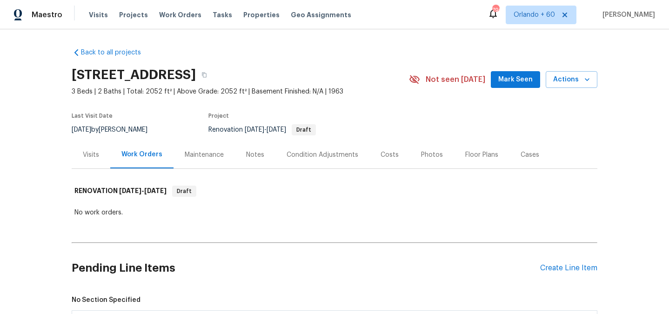
click at [258, 150] on div "Notes" at bounding box center [255, 154] width 18 height 9
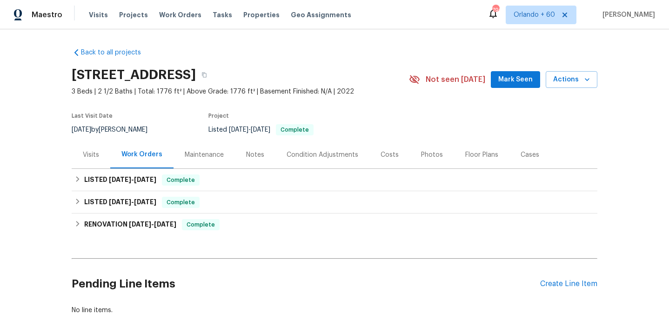
click at [87, 157] on div "Visits" at bounding box center [91, 154] width 16 height 9
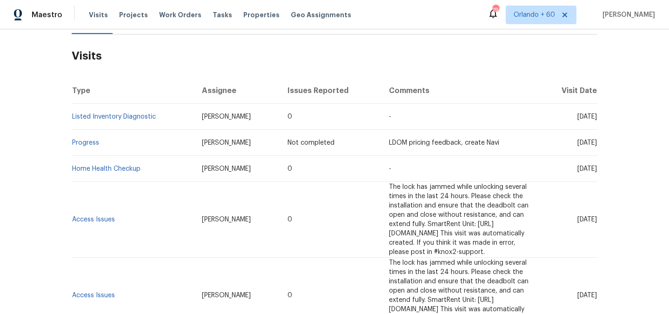
scroll to position [135, 0]
click at [103, 118] on link "Listed Inventory Diagnostic" at bounding box center [114, 116] width 84 height 7
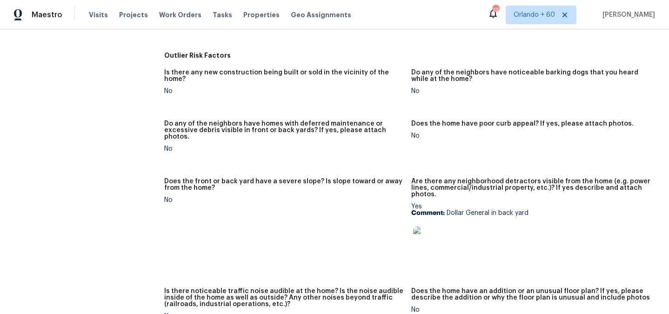
scroll to position [392, 0]
click at [434, 226] on img at bounding box center [428, 241] width 30 height 30
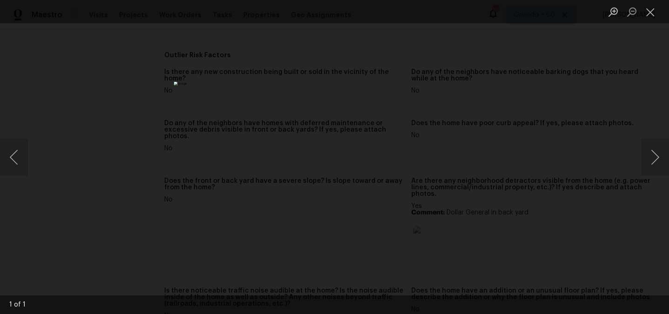
click at [590, 152] on div "Lightbox" at bounding box center [334, 157] width 669 height 314
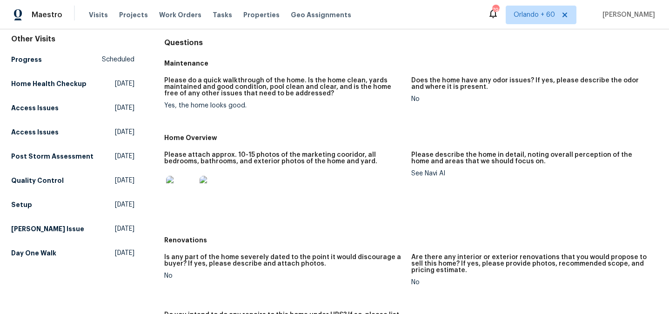
scroll to position [0, 0]
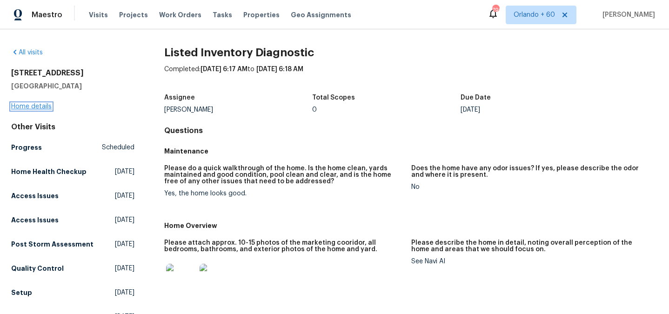
click at [40, 106] on link "Home details" at bounding box center [31, 106] width 40 height 7
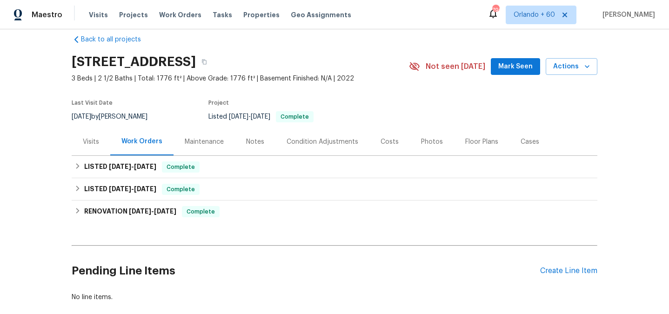
scroll to position [24, 0]
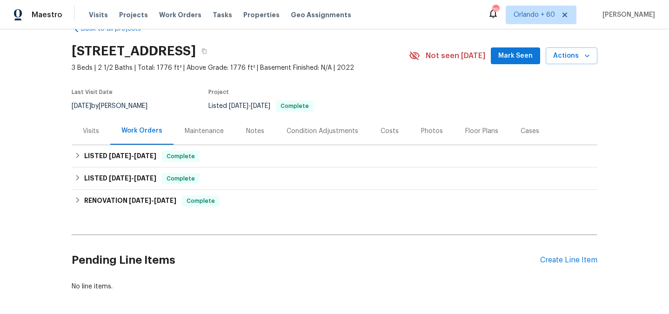
click at [86, 126] on div "Visits" at bounding box center [91, 130] width 39 height 27
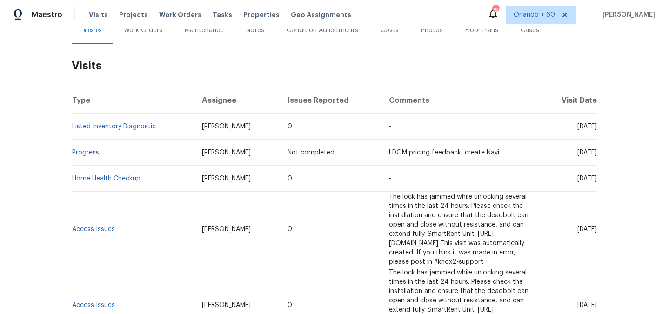
scroll to position [148, 0]
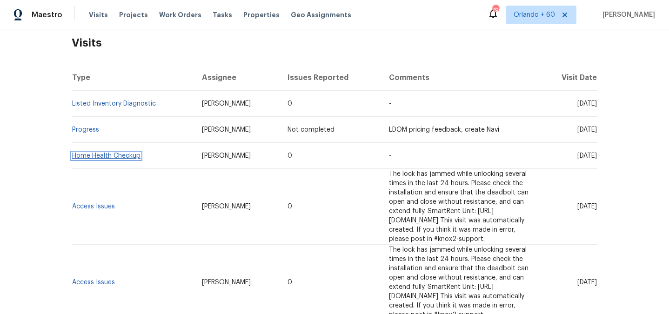
click at [111, 154] on link "Home Health Checkup" at bounding box center [106, 156] width 68 height 7
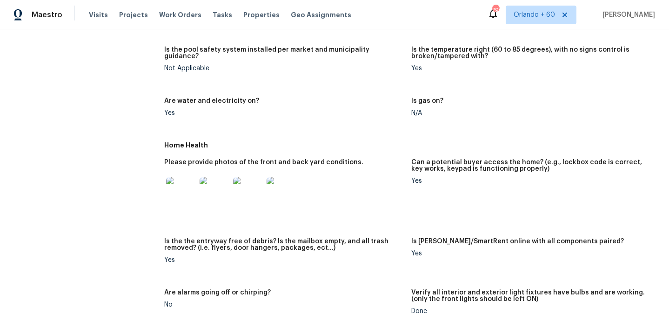
scroll to position [325, 0]
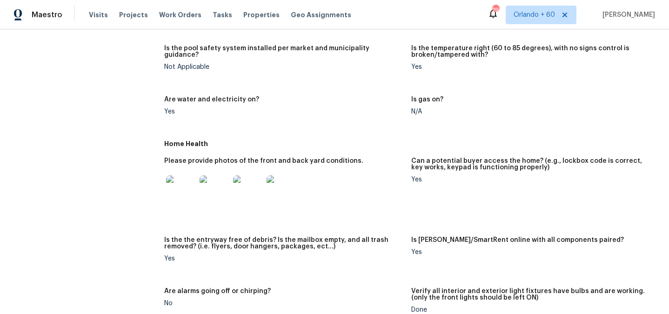
click at [248, 186] on img at bounding box center [248, 190] width 30 height 30
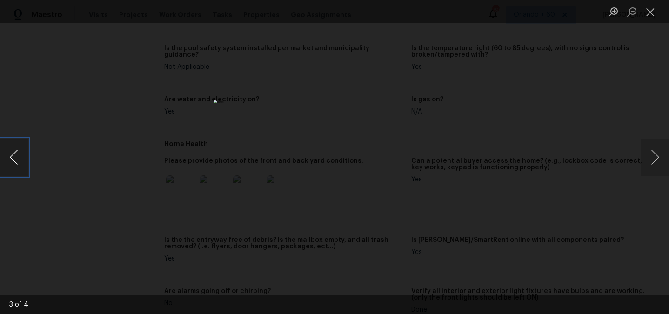
click at [14, 157] on button "Previous image" at bounding box center [14, 157] width 28 height 37
click at [657, 175] on button "Next image" at bounding box center [655, 157] width 28 height 37
click at [654, 148] on button "Next image" at bounding box center [655, 157] width 28 height 37
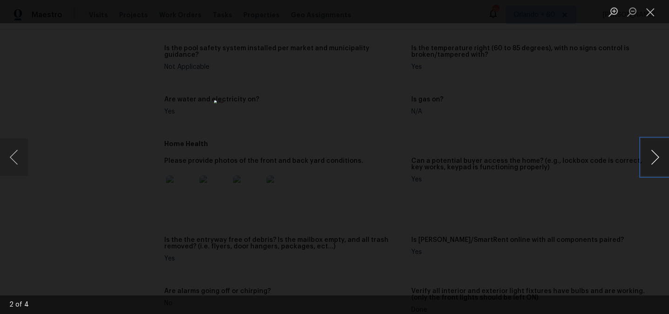
click at [654, 148] on button "Next image" at bounding box center [655, 157] width 28 height 37
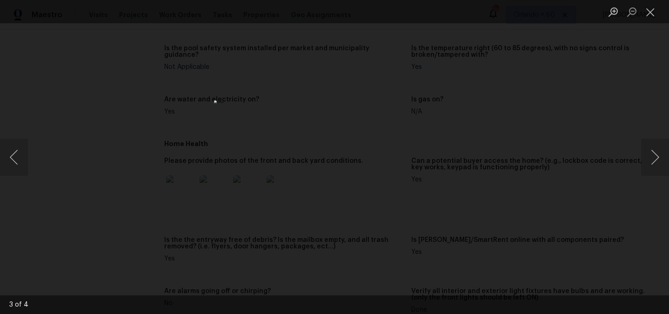
click at [576, 116] on div "Lightbox" at bounding box center [334, 157] width 669 height 314
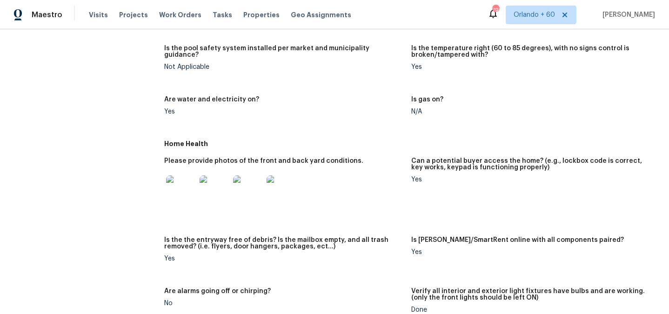
scroll to position [0, 0]
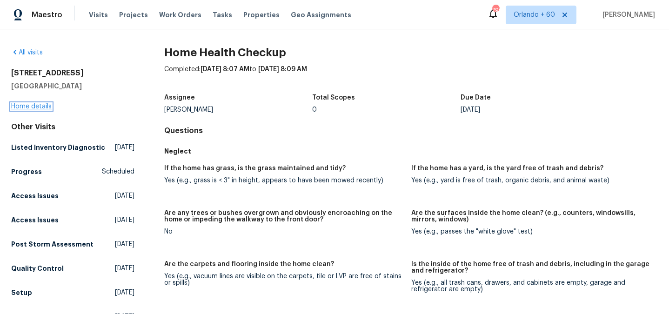
click at [22, 103] on link "Home details" at bounding box center [31, 106] width 40 height 7
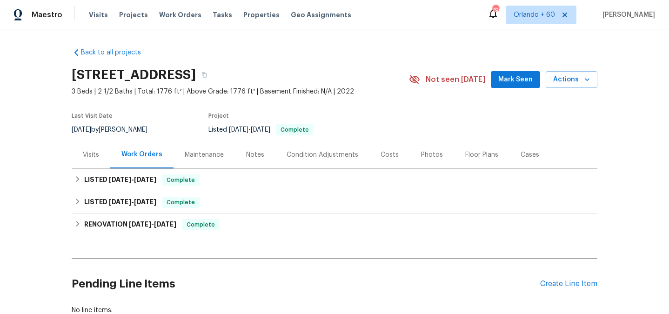
click at [93, 154] on div "Visits" at bounding box center [91, 154] width 16 height 9
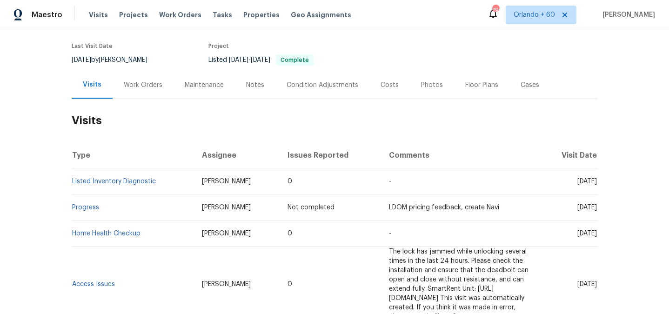
scroll to position [85, 0]
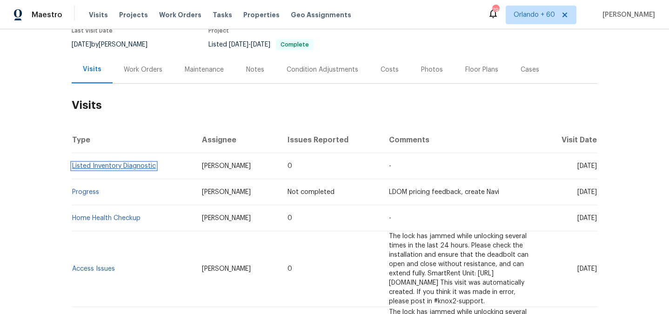
click at [93, 169] on link "Listed Inventory Diagnostic" at bounding box center [114, 166] width 84 height 7
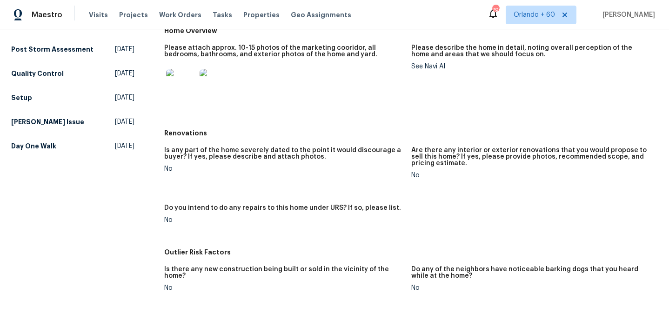
scroll to position [95, 0]
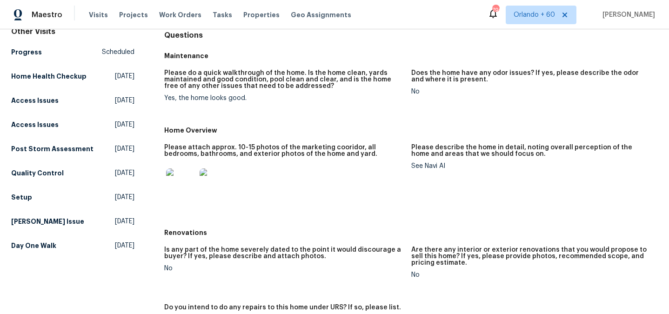
click at [174, 168] on img at bounding box center [181, 183] width 30 height 30
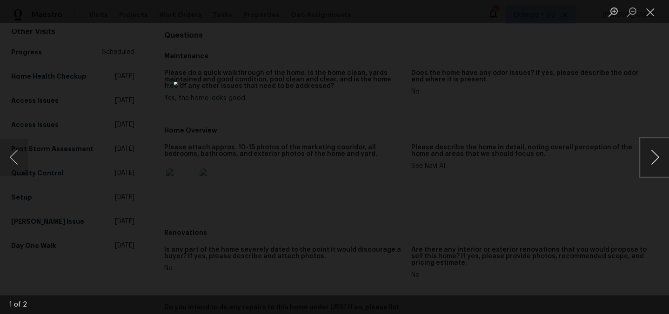
click at [656, 149] on button "Next image" at bounding box center [655, 157] width 28 height 37
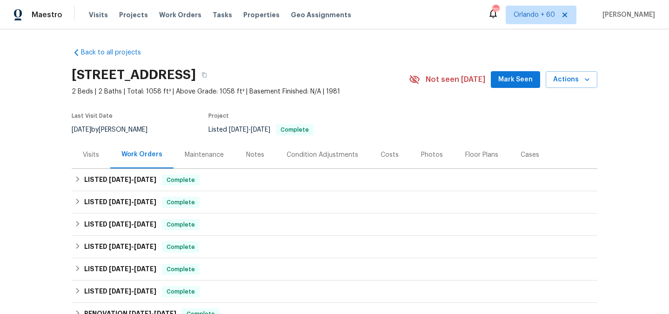
click at [95, 160] on div "Visits" at bounding box center [91, 154] width 39 height 27
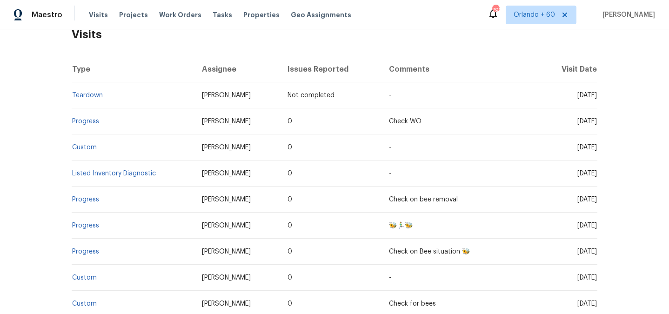
scroll to position [145, 0]
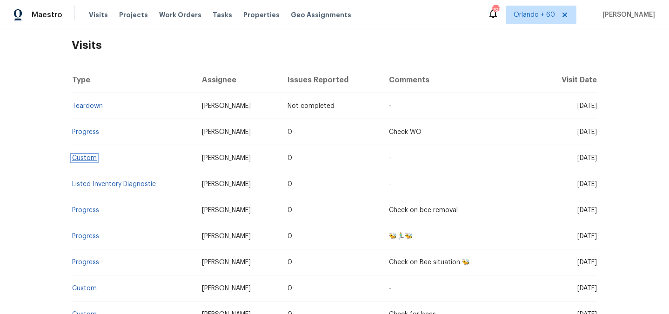
click at [85, 161] on link "Custom" at bounding box center [84, 158] width 25 height 7
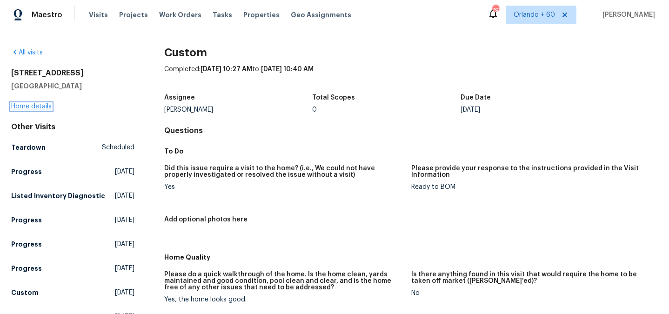
click at [46, 103] on link "Home details" at bounding box center [31, 106] width 40 height 7
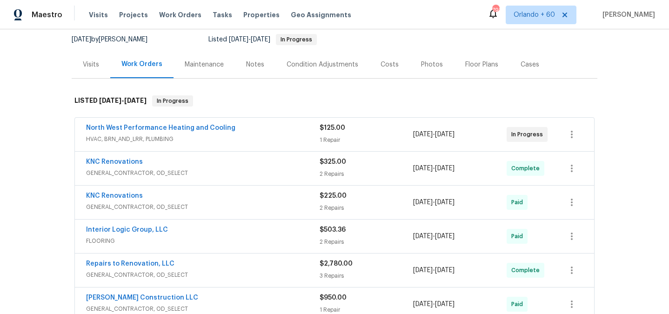
scroll to position [110, 0]
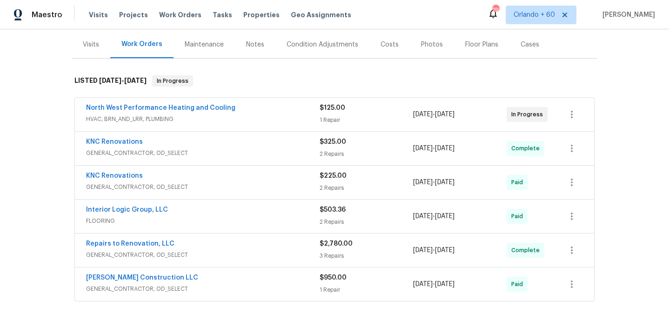
click at [40, 130] on div "Back to all projects [STREET_ADDRESS] 2 Beds | 2 1/2 Baths | Total: 1598 ft² | …" at bounding box center [334, 171] width 669 height 285
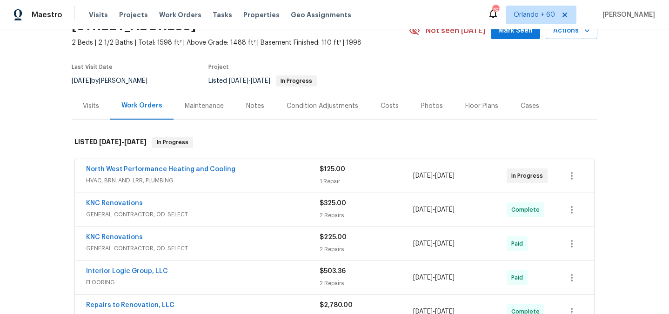
click at [89, 108] on div "Visits" at bounding box center [91, 105] width 16 height 9
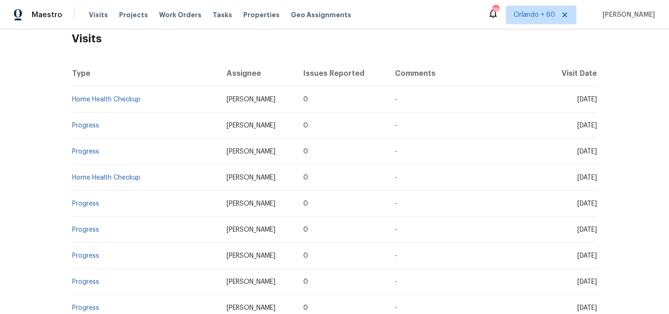
scroll to position [153, 0]
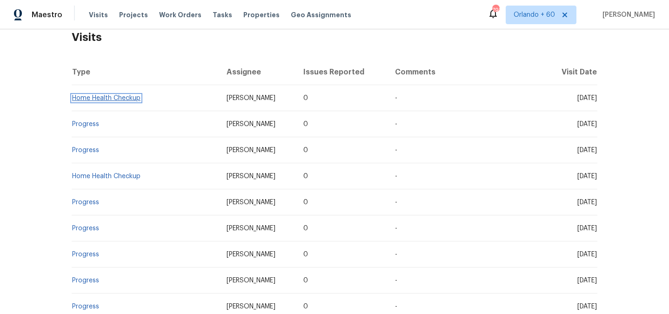
click at [107, 101] on link "Home Health Checkup" at bounding box center [106, 98] width 68 height 7
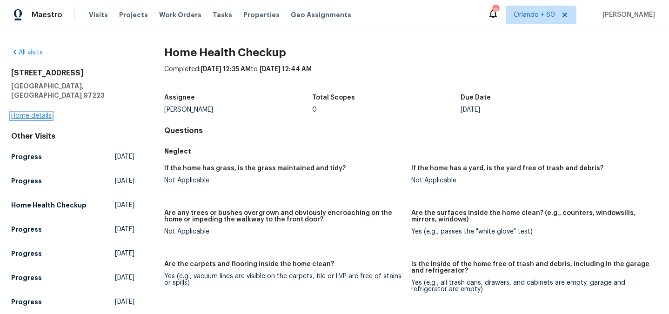
click at [34, 113] on link "Home details" at bounding box center [31, 116] width 40 height 7
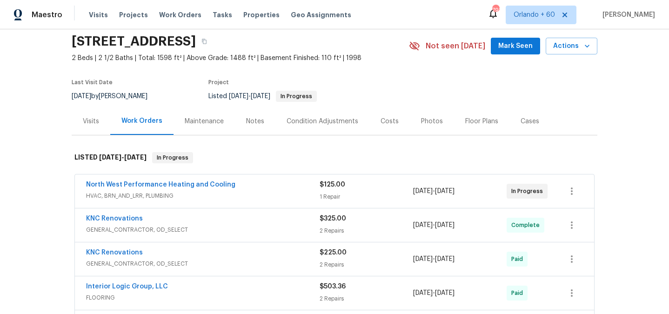
scroll to position [35, 0]
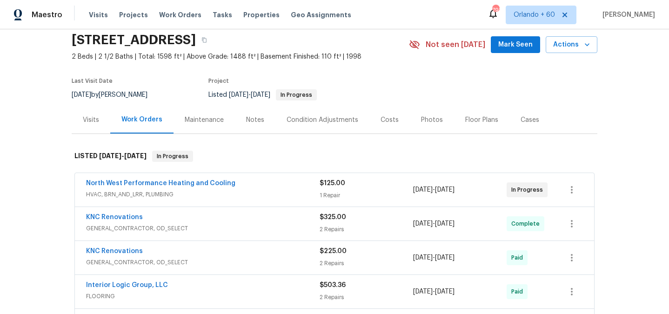
click at [96, 126] on div "Visits" at bounding box center [91, 119] width 39 height 27
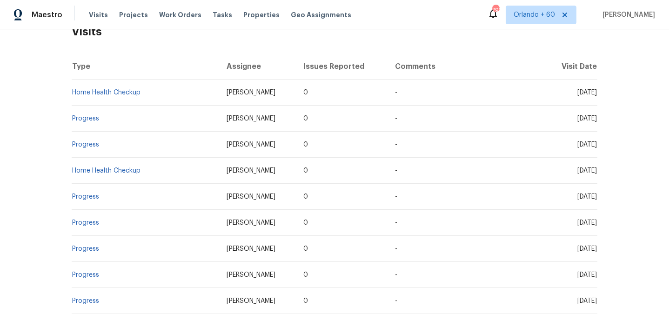
scroll to position [184, 0]
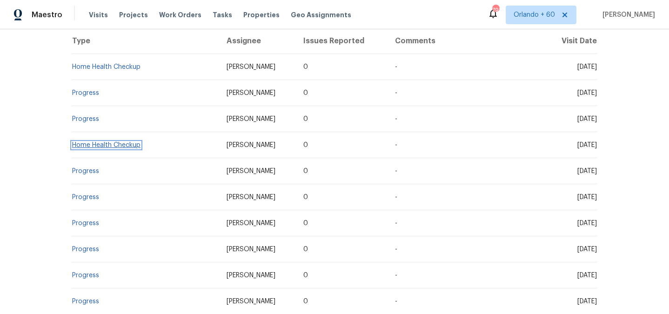
click at [94, 148] on link "Home Health Checkup" at bounding box center [106, 145] width 68 height 7
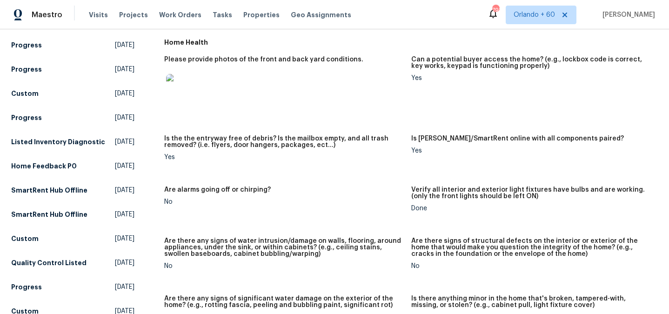
scroll to position [369, 0]
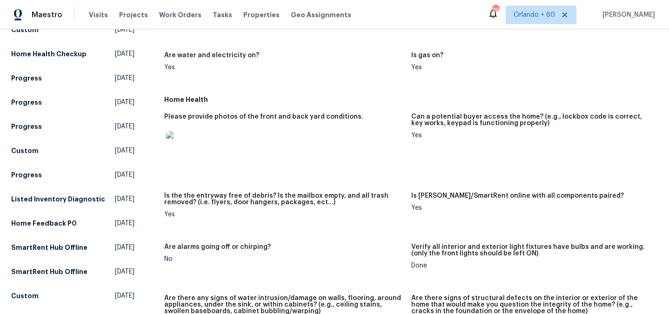
click at [181, 139] on img at bounding box center [181, 146] width 30 height 30
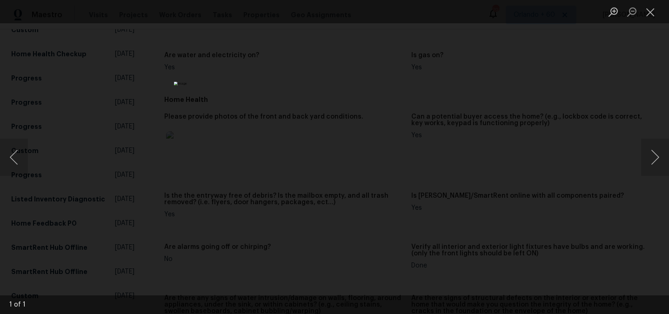
click at [472, 189] on div "Lightbox" at bounding box center [334, 157] width 669 height 314
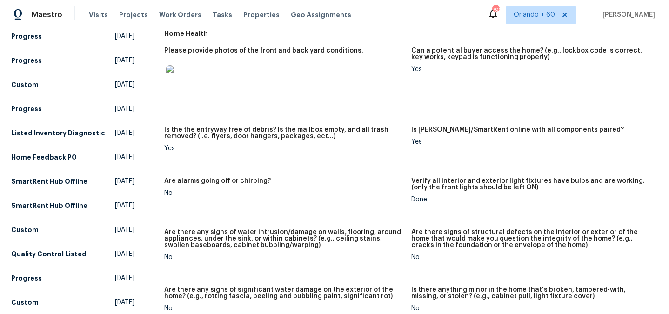
scroll to position [0, 0]
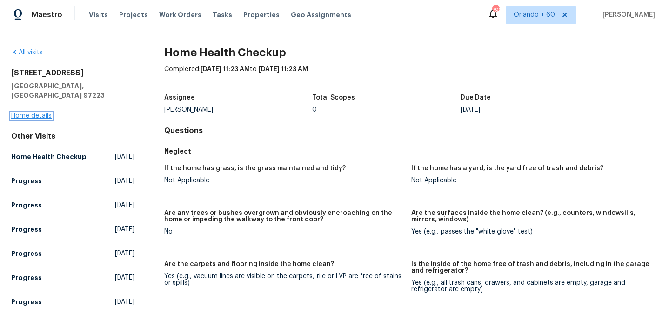
click at [35, 113] on link "Home details" at bounding box center [31, 116] width 40 height 7
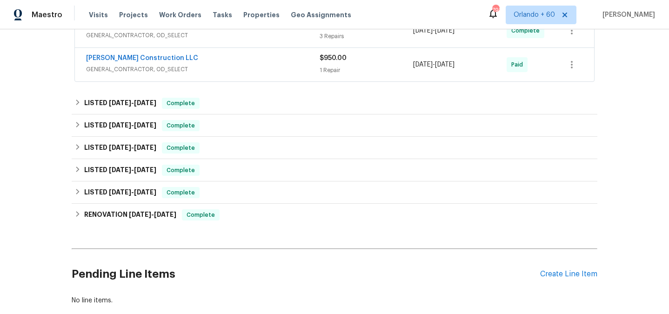
scroll to position [384, 0]
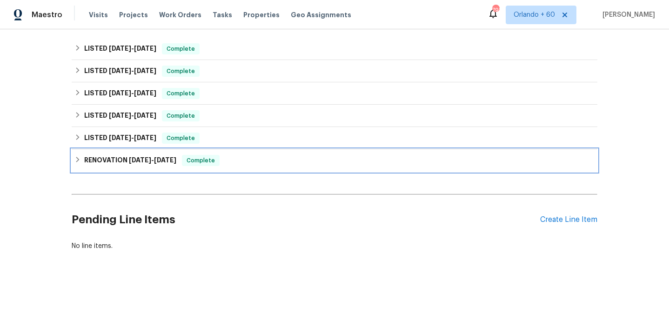
click at [149, 163] on span "10/26/23" at bounding box center [140, 160] width 22 height 7
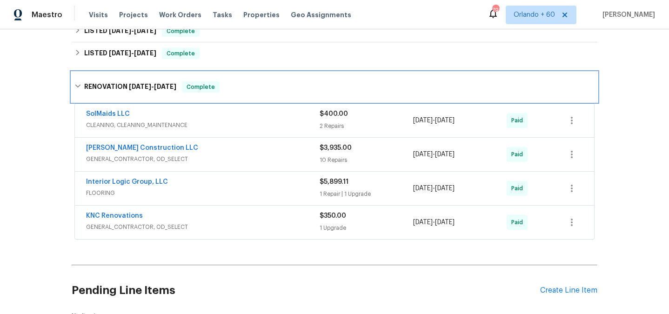
scroll to position [469, 0]
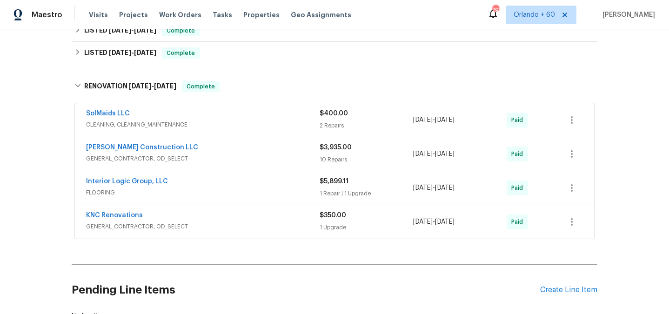
click at [194, 116] on div "SolMaids LLC" at bounding box center [203, 114] width 234 height 11
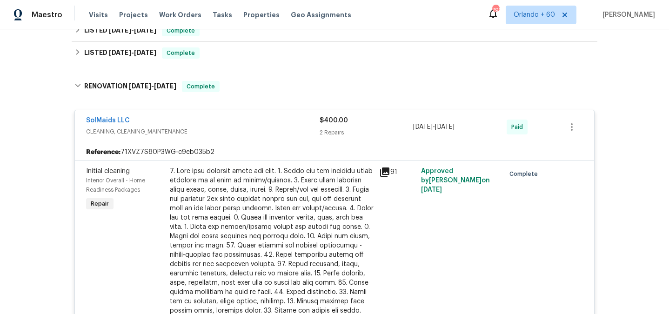
click at [188, 130] on span "CLEANING, CLEANING_MAINTENANCE" at bounding box center [203, 131] width 234 height 9
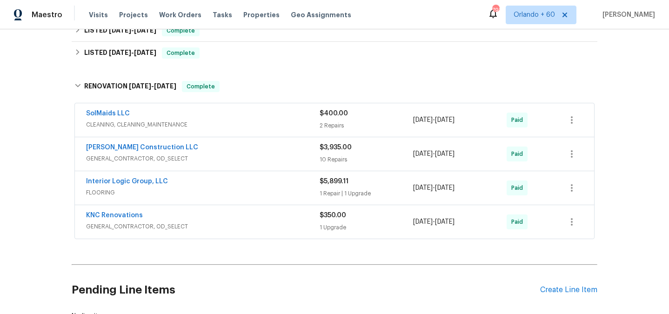
click at [110, 109] on span "SolMaids LLC" at bounding box center [108, 113] width 44 height 9
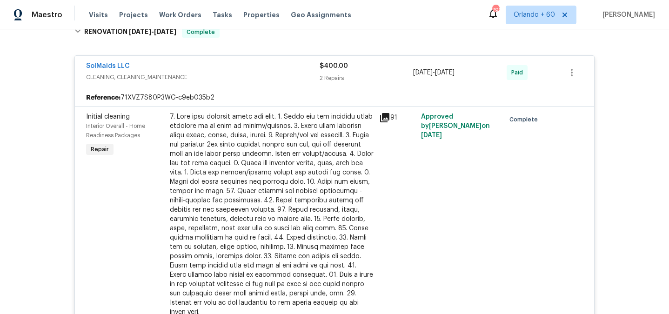
scroll to position [528, 0]
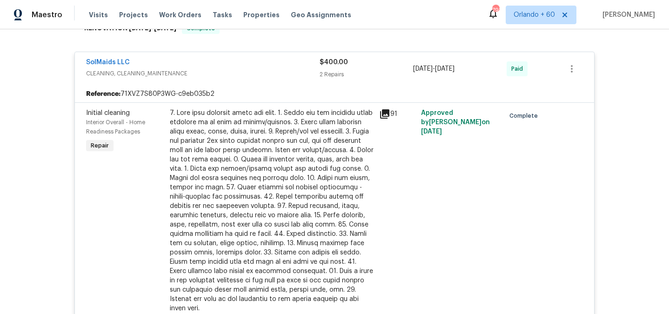
click at [376, 111] on div "91" at bounding box center [397, 216] width 42 height 220
click at [387, 112] on icon at bounding box center [384, 113] width 9 height 9
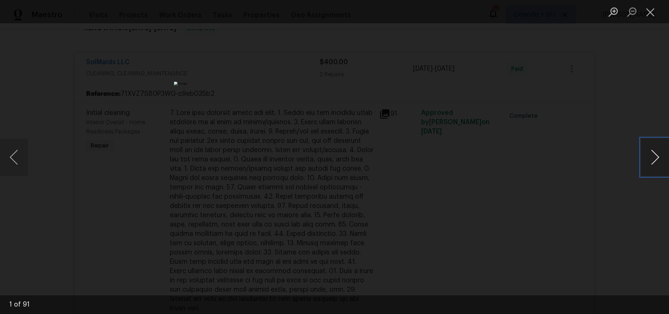
click at [655, 161] on button "Next image" at bounding box center [655, 157] width 28 height 37
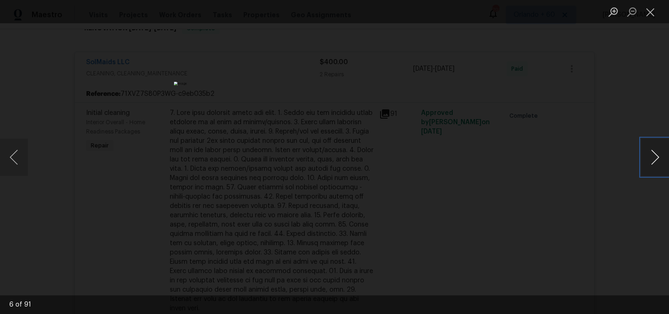
click at [655, 161] on button "Next image" at bounding box center [655, 157] width 28 height 37
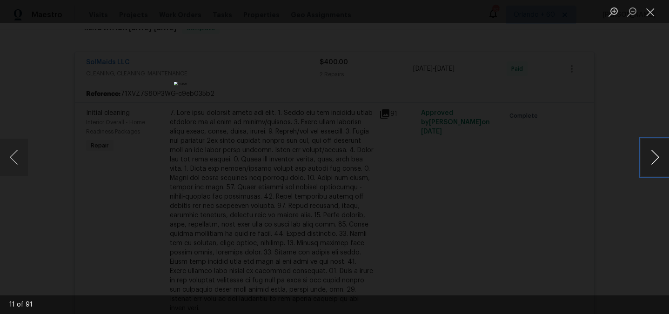
click at [655, 161] on button "Next image" at bounding box center [655, 157] width 28 height 37
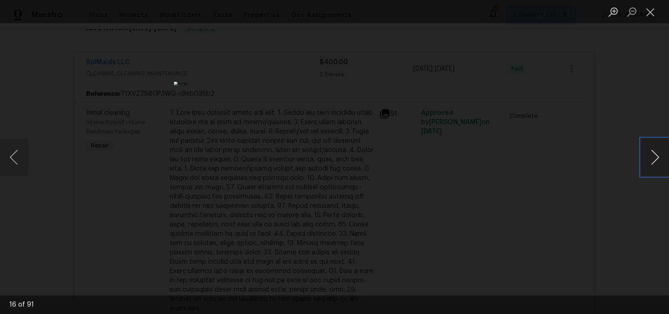
click at [655, 161] on button "Next image" at bounding box center [655, 157] width 28 height 37
click at [656, 160] on button "Next image" at bounding box center [655, 157] width 28 height 37
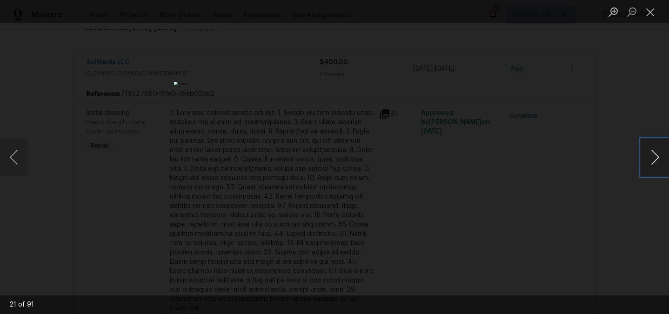
click at [656, 160] on button "Next image" at bounding box center [655, 157] width 28 height 37
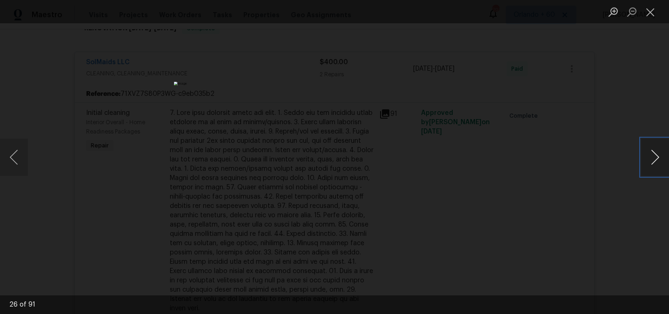
click at [656, 160] on button "Next image" at bounding box center [655, 157] width 28 height 37
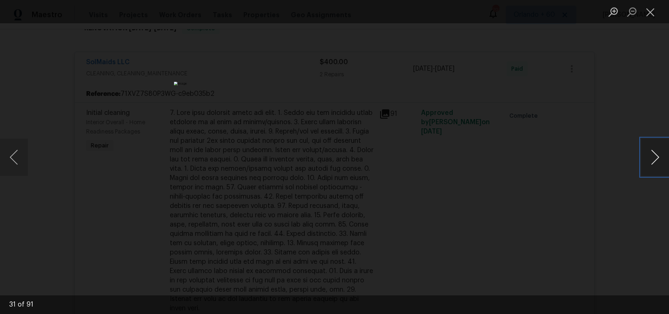
click at [656, 160] on button "Next image" at bounding box center [655, 157] width 28 height 37
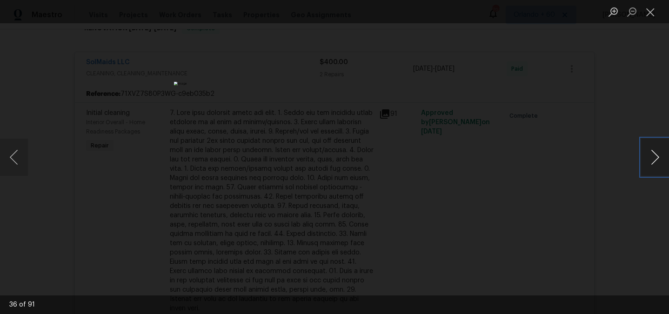
click at [656, 160] on button "Next image" at bounding box center [655, 157] width 28 height 37
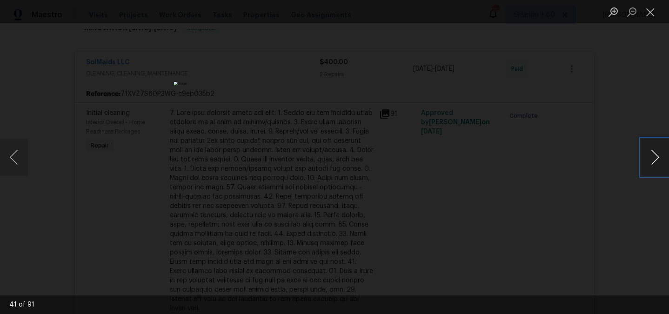
click at [656, 160] on button "Next image" at bounding box center [655, 157] width 28 height 37
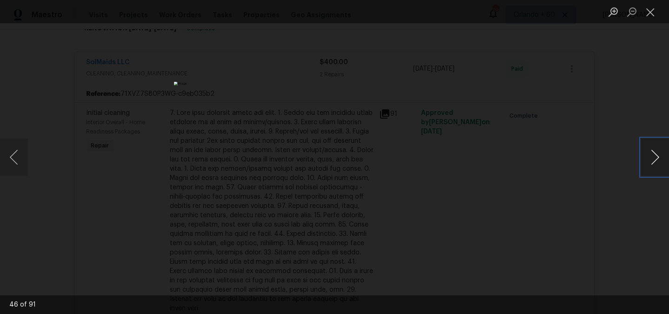
click at [656, 160] on button "Next image" at bounding box center [655, 157] width 28 height 37
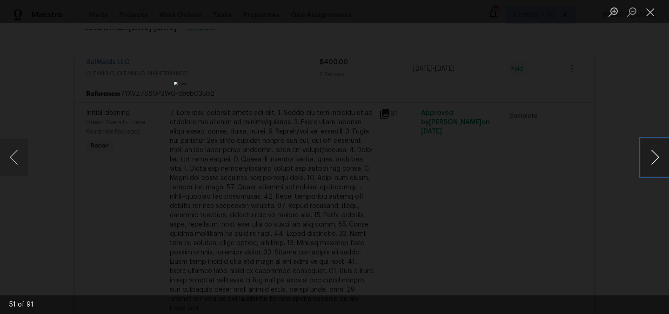
click at [656, 160] on button "Next image" at bounding box center [655, 157] width 28 height 37
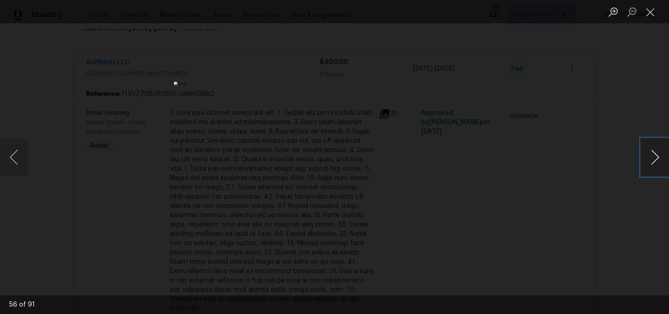
click at [656, 160] on button "Next image" at bounding box center [655, 157] width 28 height 37
click at [19, 158] on button "Previous image" at bounding box center [14, 157] width 28 height 37
click at [87, 161] on div "Lightbox" at bounding box center [334, 157] width 669 height 314
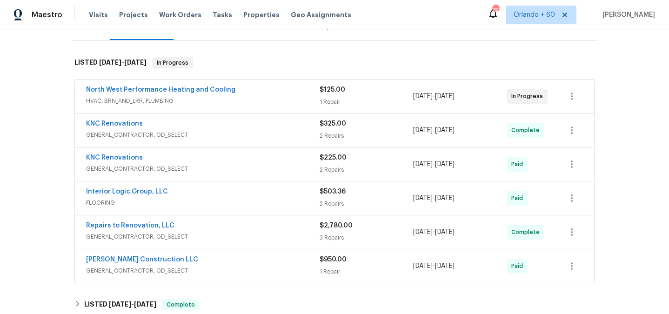
scroll to position [146, 0]
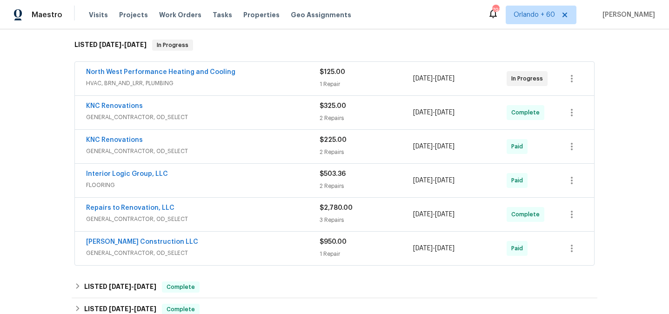
click at [243, 84] on span "HVAC, BRN_AND_LRR, PLUMBING" at bounding box center [203, 83] width 234 height 9
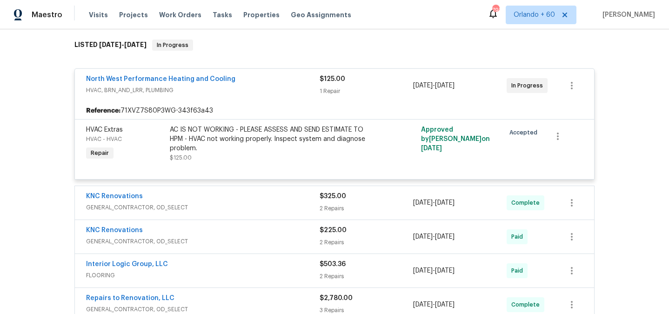
click at [243, 84] on div "North West Performance Heating and Cooling" at bounding box center [203, 79] width 234 height 11
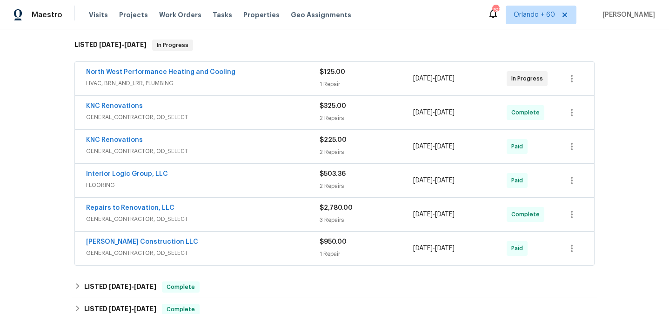
click at [235, 114] on span "GENERAL_CONTRACTOR, OD_SELECT" at bounding box center [203, 117] width 234 height 9
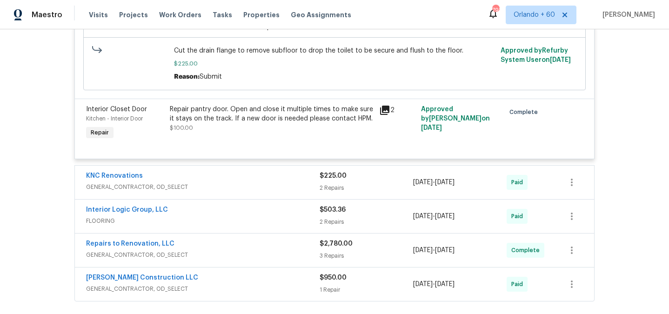
scroll to position [407, 0]
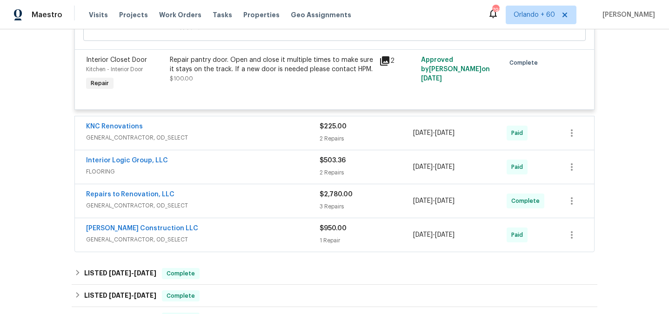
click at [218, 131] on div "KNC Renovations" at bounding box center [203, 127] width 234 height 11
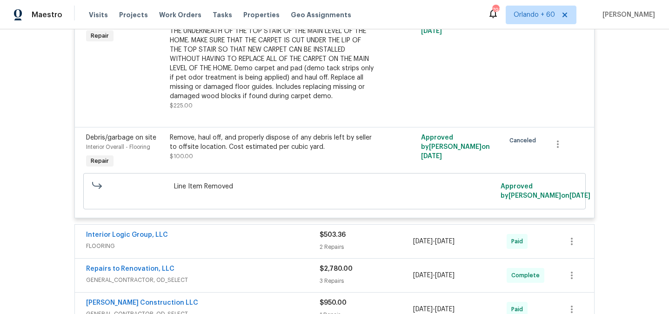
scroll to position [664, 0]
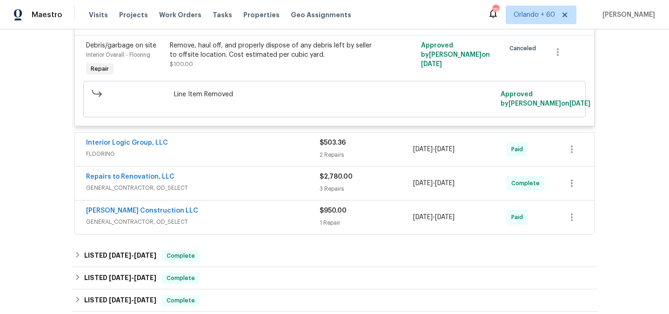
click at [209, 153] on span "FLOORING" at bounding box center [203, 153] width 234 height 9
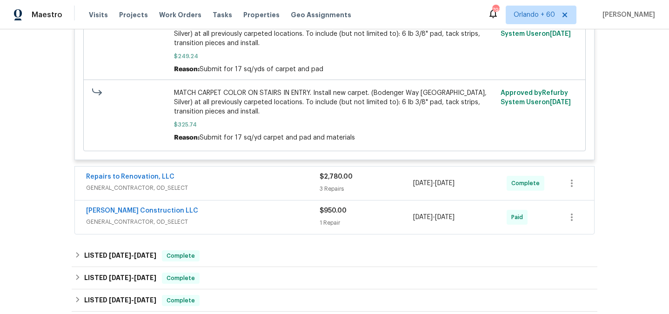
scroll to position [1064, 0]
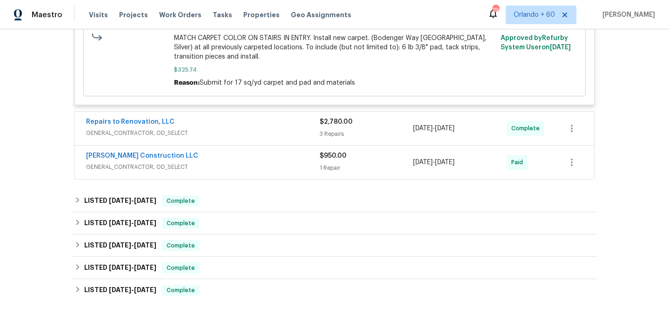
click at [210, 128] on div "Repairs to Renovation, LLC" at bounding box center [203, 122] width 234 height 11
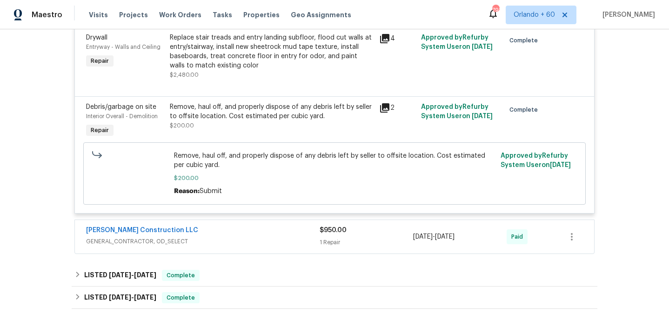
scroll to position [1324, 0]
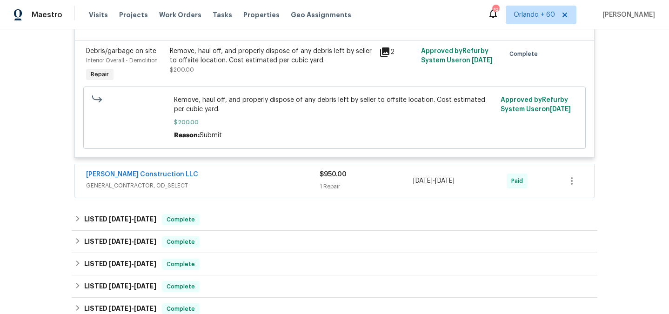
click at [208, 180] on div "Bowen Construction LLC" at bounding box center [203, 175] width 234 height 11
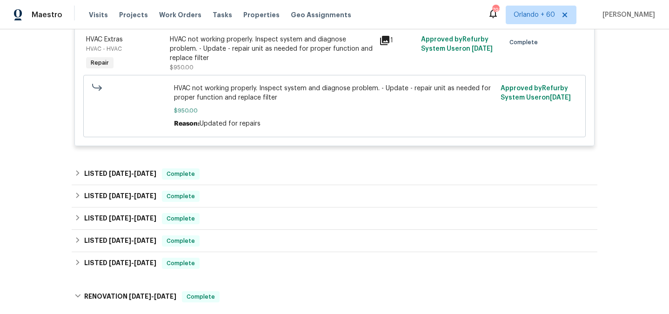
scroll to position [1562, 0]
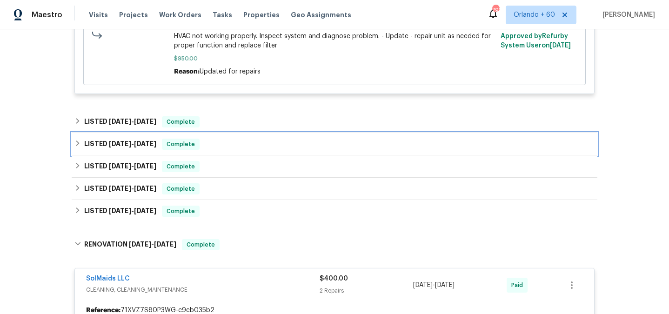
click at [144, 150] on h6 "LISTED 4/24/25 - 4/25/25" at bounding box center [120, 144] width 72 height 11
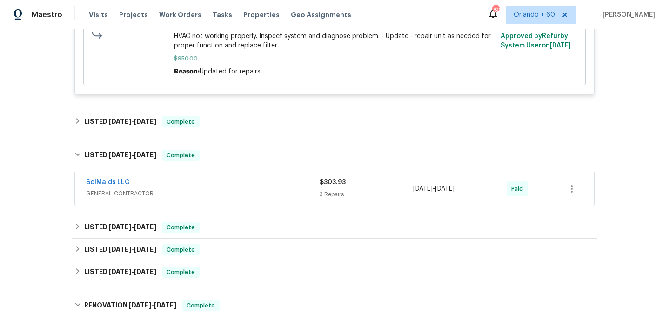
click at [173, 205] on div "SolMaids LLC GENERAL_CONTRACTOR $303.93 3 Repairs 4/24/2025 - 4/25/2025 Paid" at bounding box center [334, 189] width 519 height 34
click at [174, 189] on div "SolMaids LLC" at bounding box center [203, 183] width 234 height 11
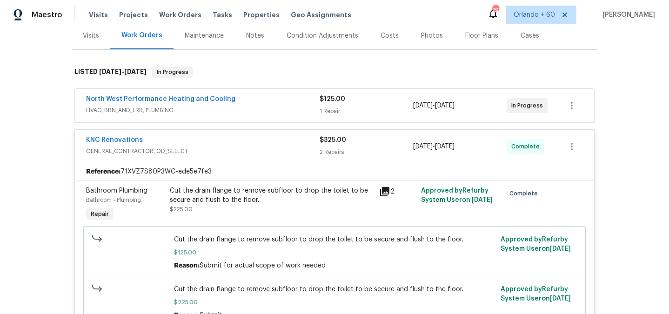
scroll to position [0, 0]
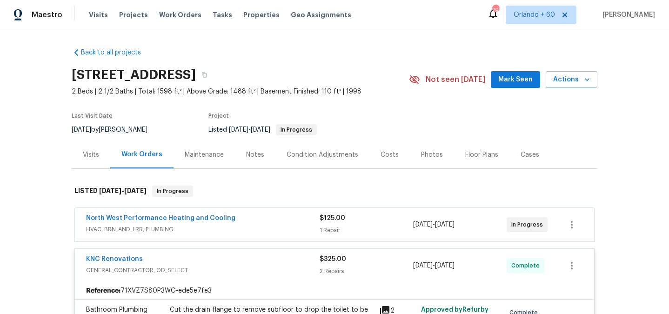
click at [92, 162] on div "Visits" at bounding box center [91, 154] width 39 height 27
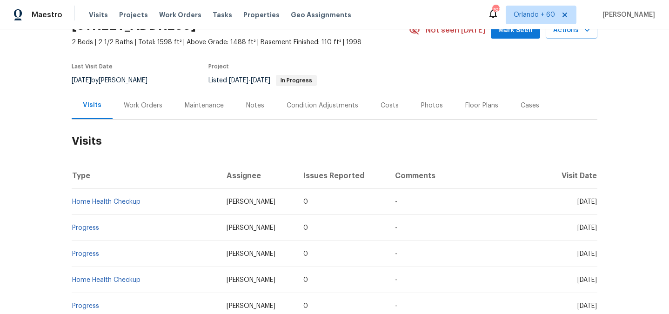
scroll to position [66, 0]
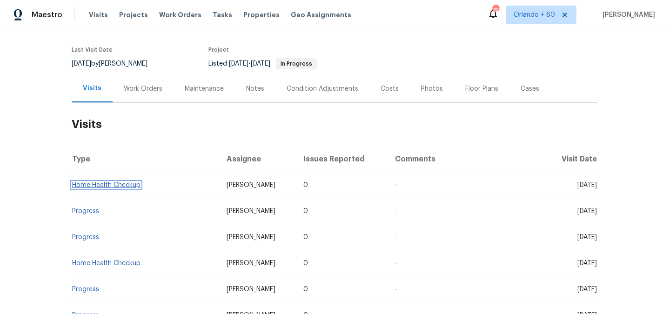
click at [111, 188] on link "Home Health Checkup" at bounding box center [106, 185] width 68 height 7
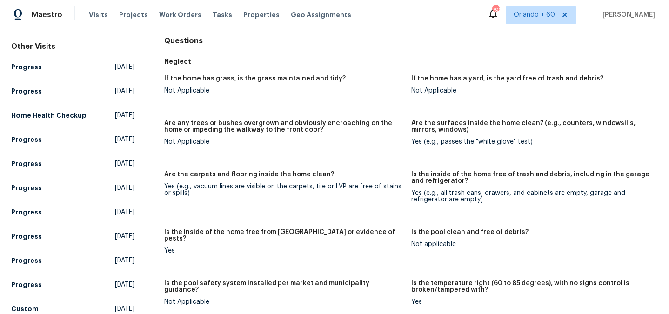
scroll to position [88, 0]
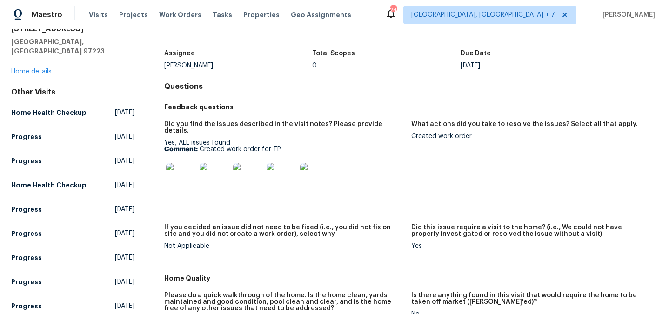
scroll to position [23, 0]
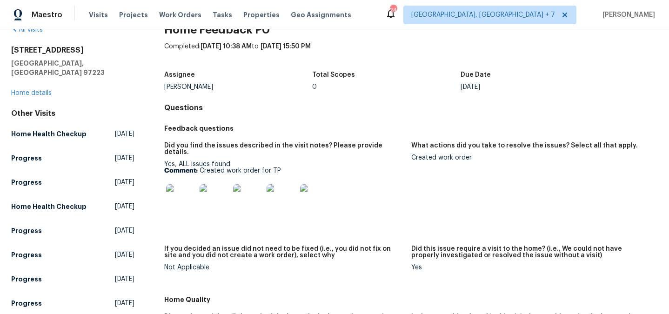
click at [190, 191] on img at bounding box center [181, 199] width 30 height 30
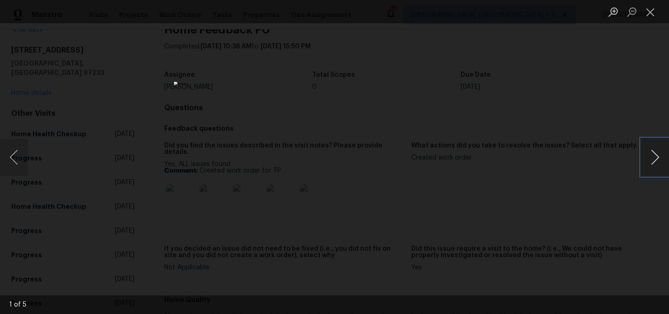
click at [650, 154] on button "Next image" at bounding box center [655, 157] width 28 height 37
click at [649, 154] on button "Next image" at bounding box center [655, 157] width 28 height 37
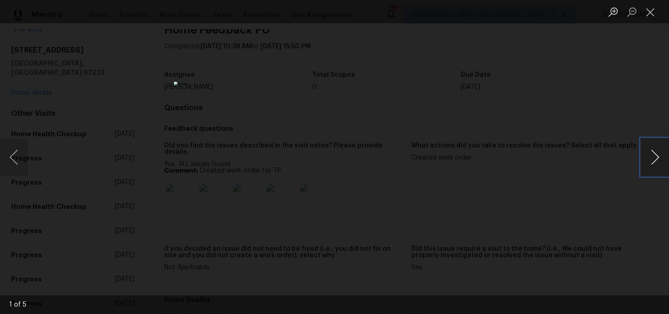
click at [649, 155] on button "Next image" at bounding box center [655, 157] width 28 height 37
click at [574, 103] on div "Lightbox" at bounding box center [334, 157] width 669 height 314
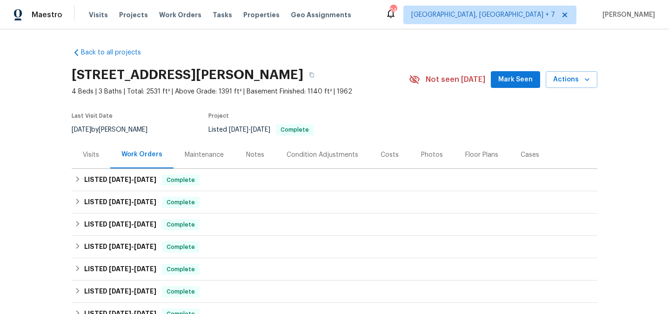
click at [89, 150] on div "Visits" at bounding box center [91, 154] width 16 height 9
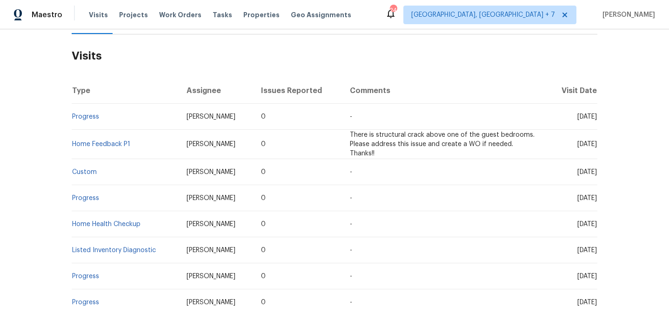
scroll to position [136, 0]
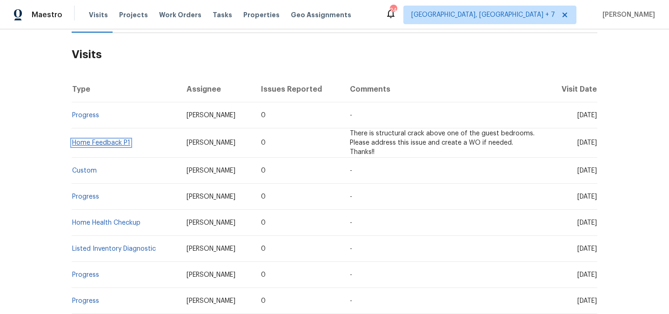
click at [99, 141] on link "Home Feedback P1" at bounding box center [101, 143] width 58 height 7
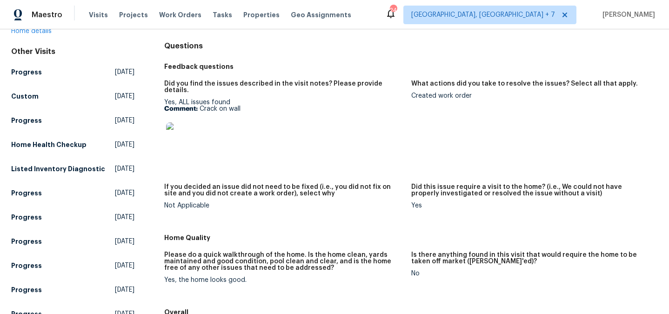
scroll to position [94, 0]
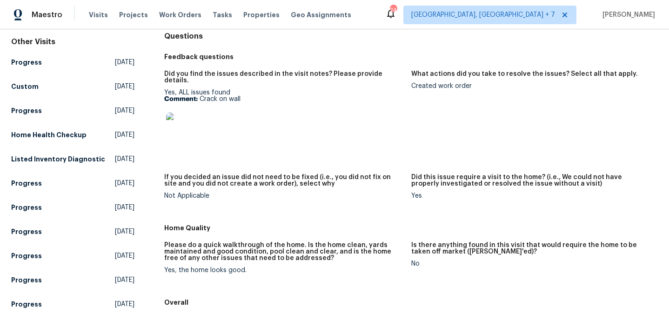
click at [183, 117] on img at bounding box center [181, 128] width 30 height 30
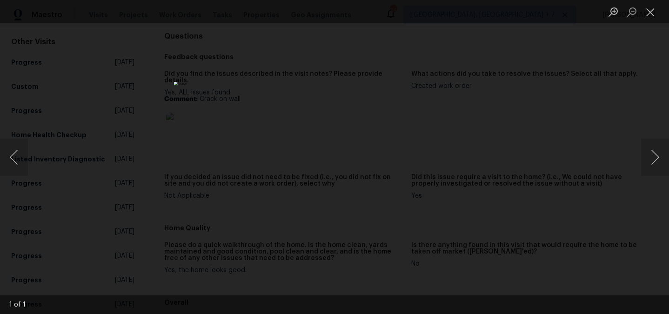
click at [536, 138] on div "Lightbox" at bounding box center [334, 157] width 669 height 314
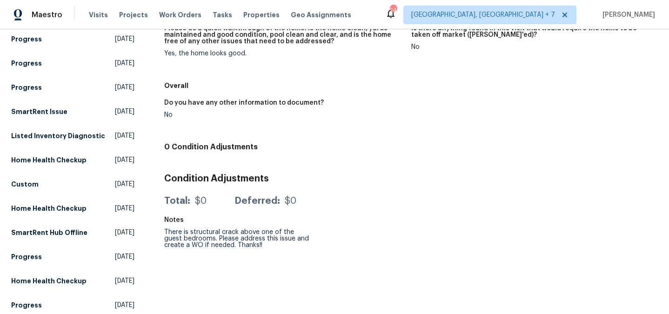
scroll to position [0, 0]
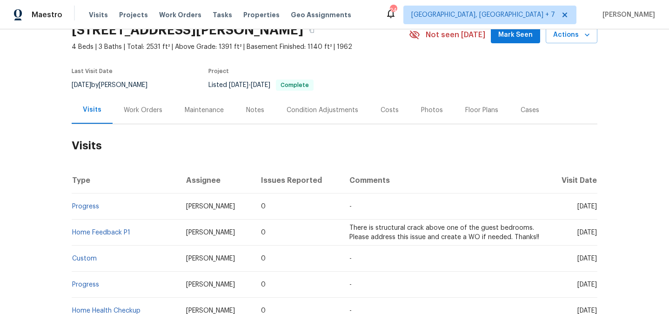
scroll to position [141, 0]
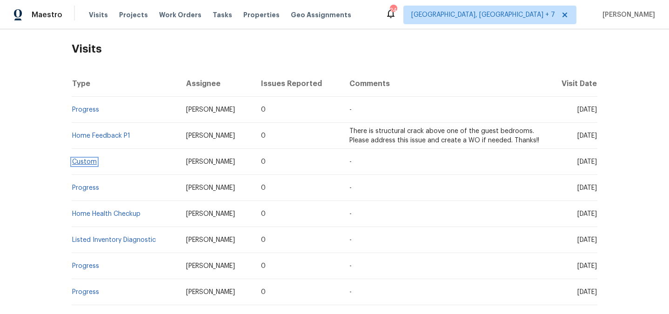
click at [87, 164] on link "Custom" at bounding box center [84, 162] width 25 height 7
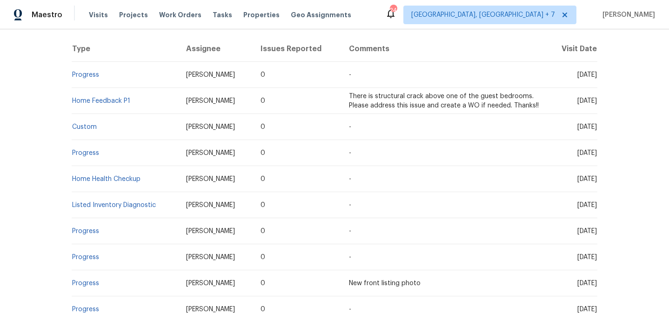
scroll to position [178, 0]
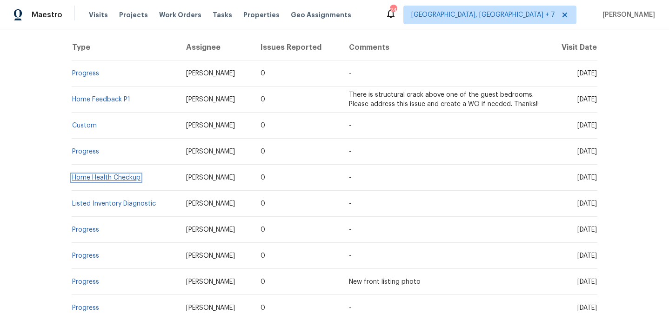
click at [98, 176] on link "Home Health Checkup" at bounding box center [106, 177] width 68 height 7
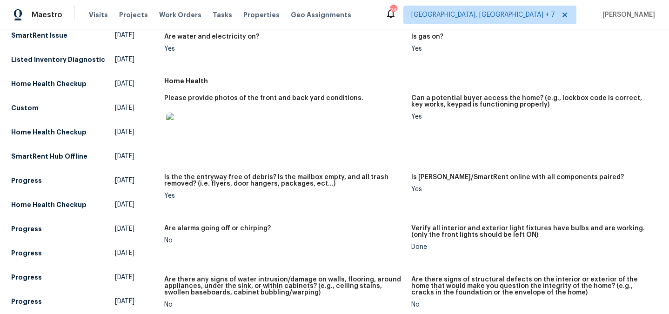
scroll to position [384, 0]
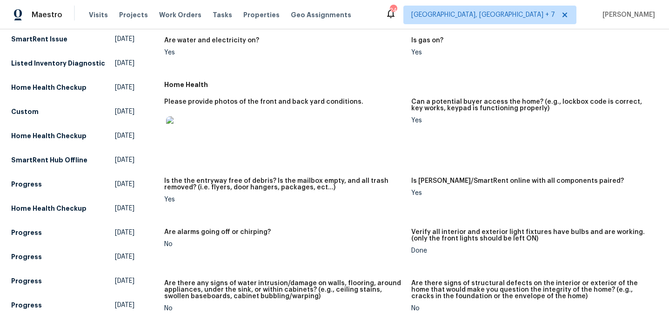
click at [189, 127] on img at bounding box center [181, 131] width 30 height 30
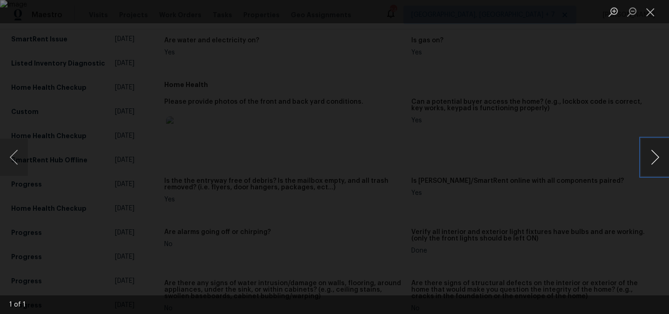
click at [645, 161] on button "Next image" at bounding box center [655, 157] width 28 height 37
click at [610, 146] on div "Lightbox" at bounding box center [334, 157] width 669 height 314
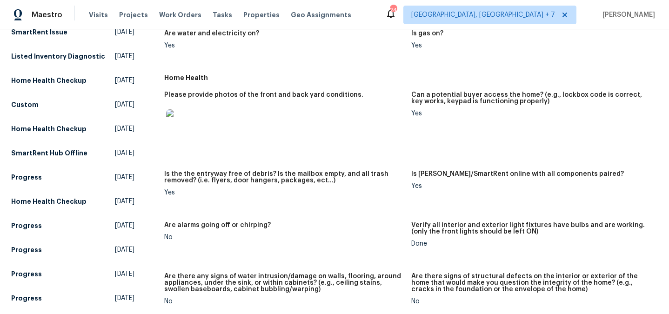
scroll to position [399, 0]
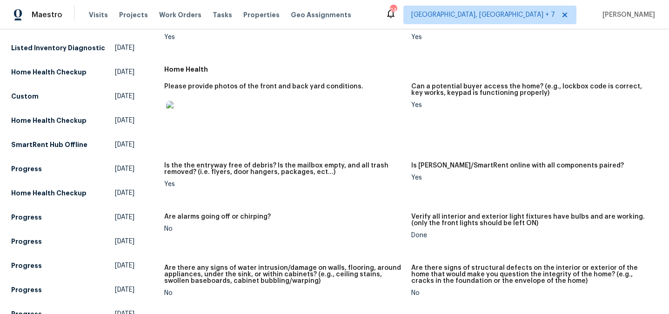
click at [188, 111] on img at bounding box center [181, 116] width 30 height 30
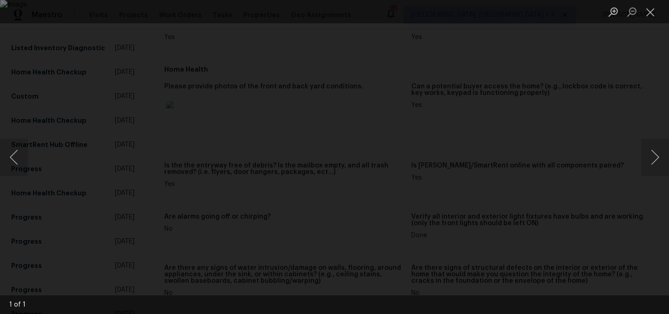
click at [637, 121] on div "Lightbox" at bounding box center [334, 157] width 669 height 314
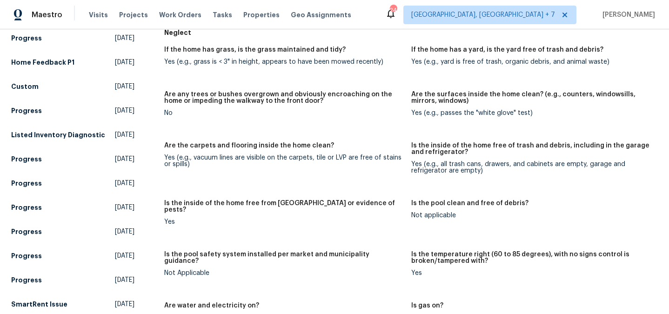
scroll to position [0, 0]
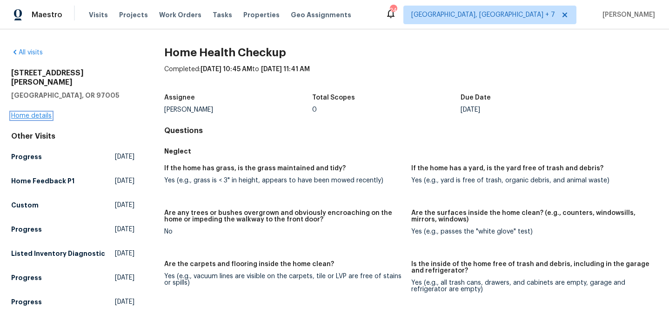
click at [35, 113] on link "Home details" at bounding box center [31, 116] width 40 height 7
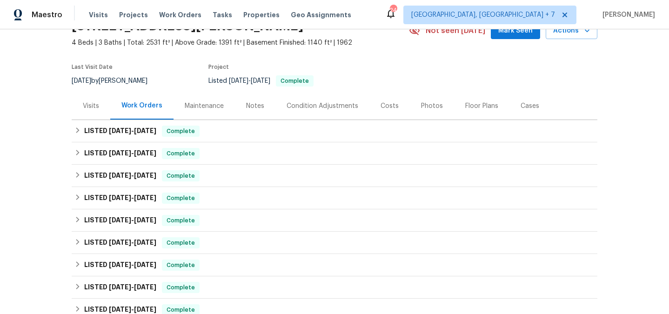
scroll to position [54, 0]
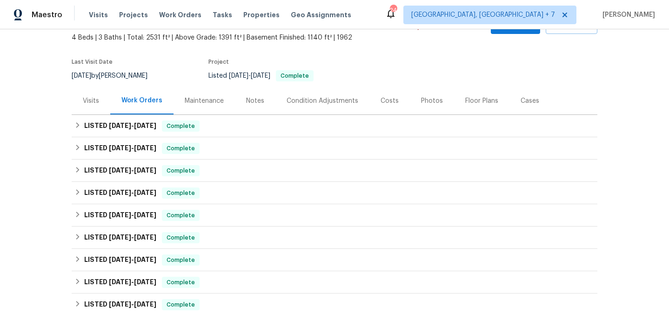
click at [410, 98] on div "Photos" at bounding box center [432, 100] width 44 height 27
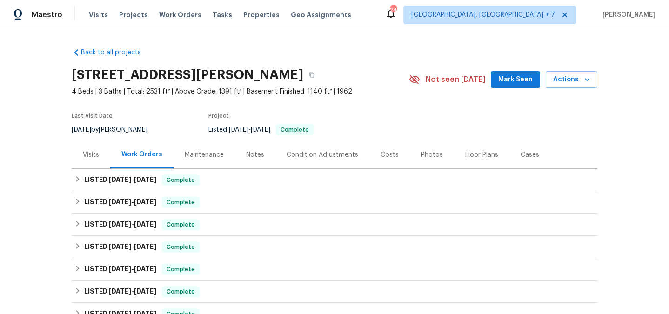
click at [87, 155] on div "Visits" at bounding box center [91, 154] width 16 height 9
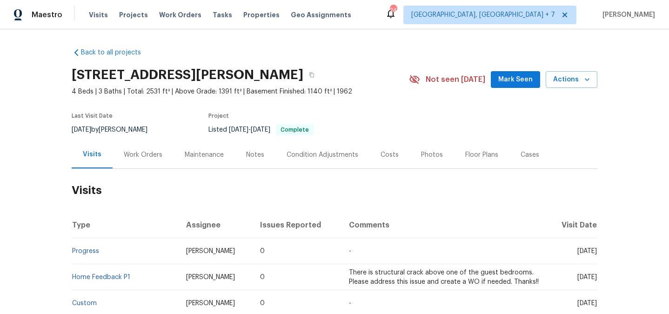
scroll to position [99, 0]
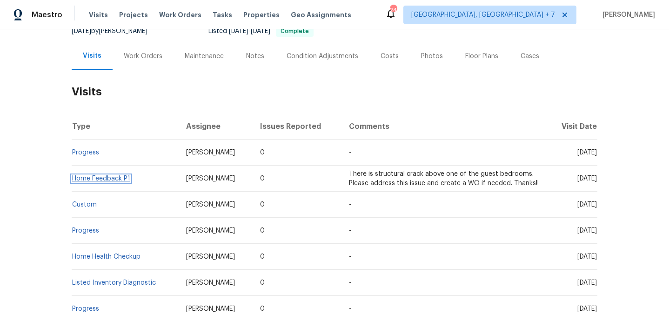
click at [91, 177] on link "Home Feedback P1" at bounding box center [101, 178] width 58 height 7
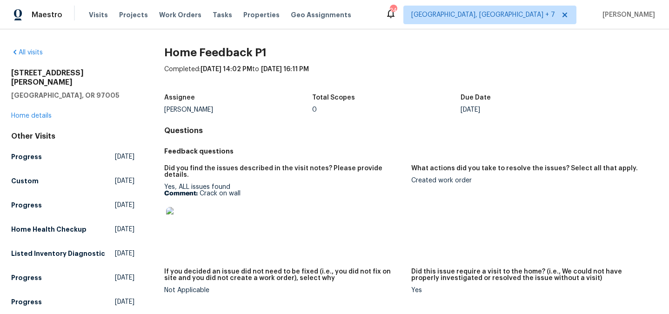
scroll to position [1, 0]
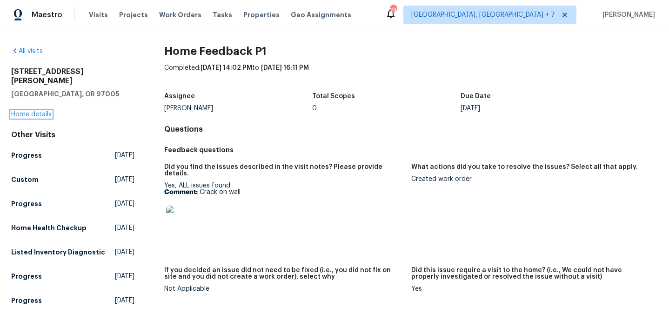
click at [39, 111] on link "Home details" at bounding box center [31, 114] width 40 height 7
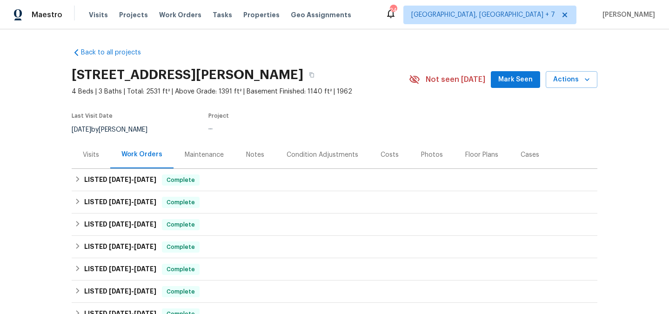
click at [97, 150] on div "Visits" at bounding box center [91, 154] width 16 height 9
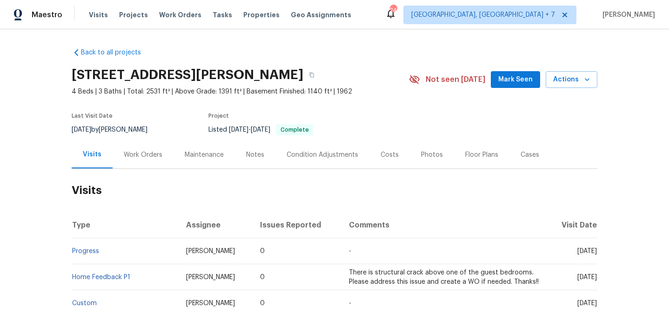
click at [142, 153] on div "Work Orders" at bounding box center [143, 154] width 39 height 9
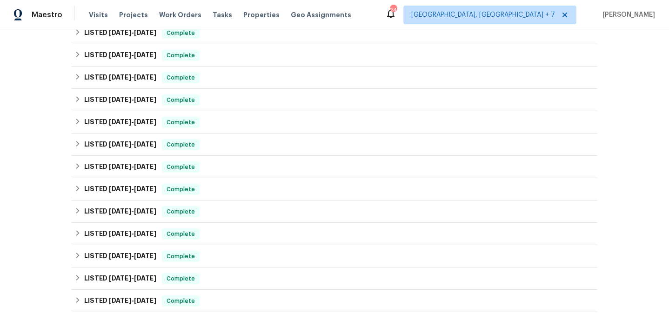
scroll to position [332, 0]
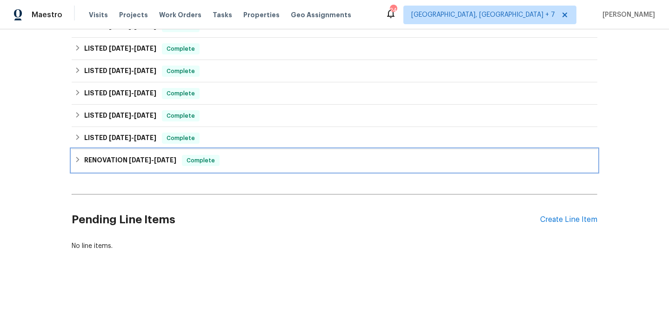
click at [140, 160] on span "11/1/23" at bounding box center [140, 160] width 22 height 7
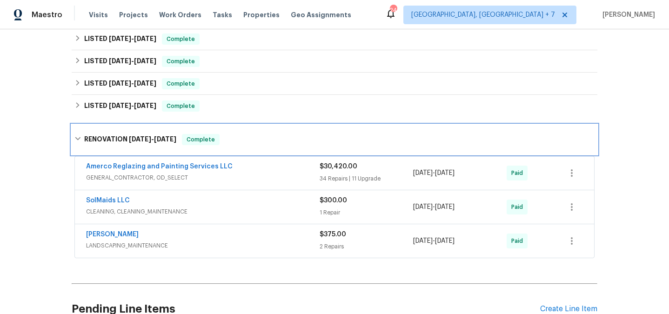
scroll to position [365, 0]
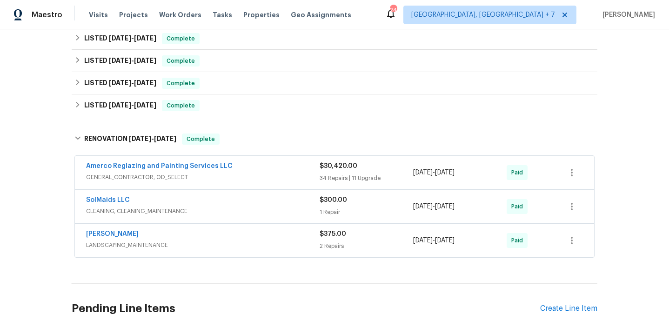
click at [234, 213] on span "CLEANING, CLEANING_MAINTENANCE" at bounding box center [203, 211] width 234 height 9
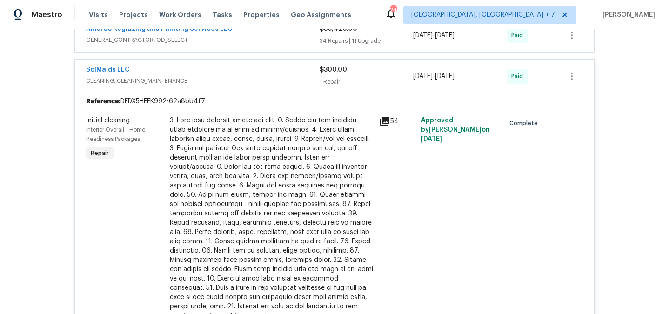
scroll to position [509, 0]
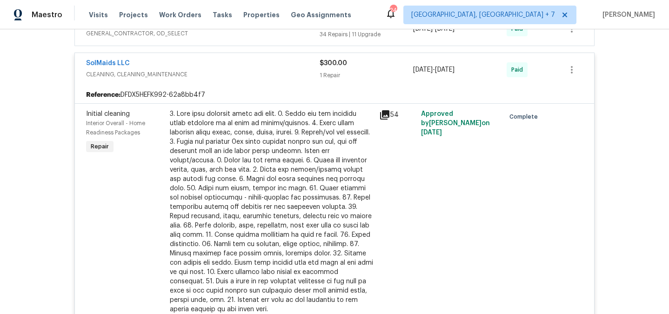
click at [382, 113] on icon at bounding box center [384, 114] width 9 height 9
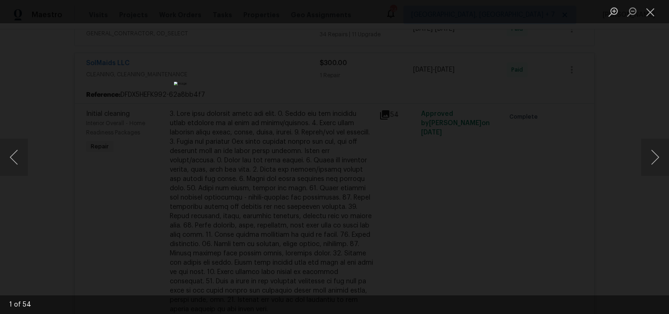
click at [641, 154] on div "Lightbox" at bounding box center [334, 157] width 669 height 314
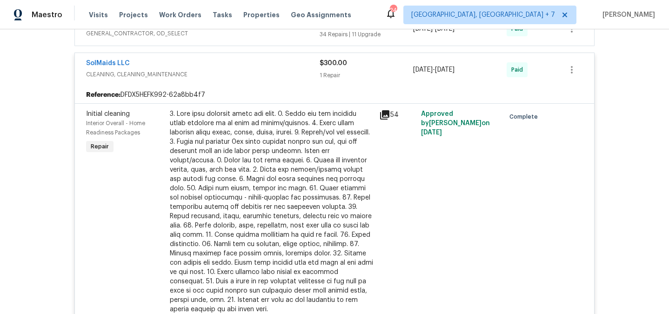
click at [389, 120] on icon at bounding box center [384, 114] width 11 height 11
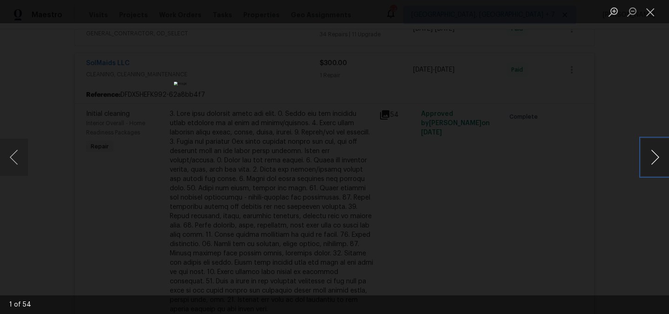
click at [652, 168] on button "Next image" at bounding box center [655, 157] width 28 height 37
click at [652, 164] on button "Next image" at bounding box center [655, 157] width 28 height 37
click at [520, 190] on div "Lightbox" at bounding box center [334, 157] width 669 height 314
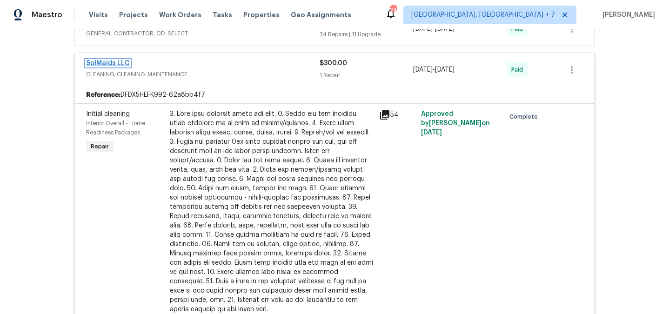
click at [114, 64] on link "SolMaids LLC" at bounding box center [108, 63] width 44 height 7
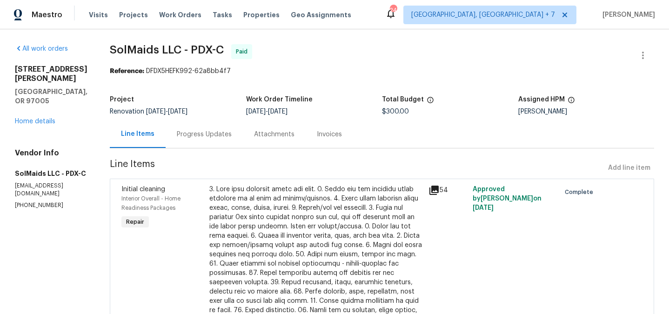
scroll to position [109, 0]
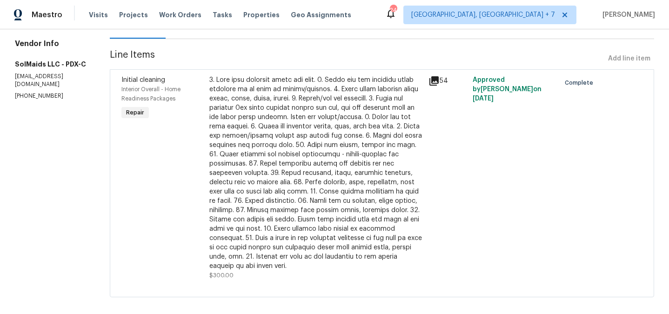
click at [334, 133] on div at bounding box center [316, 172] width 214 height 195
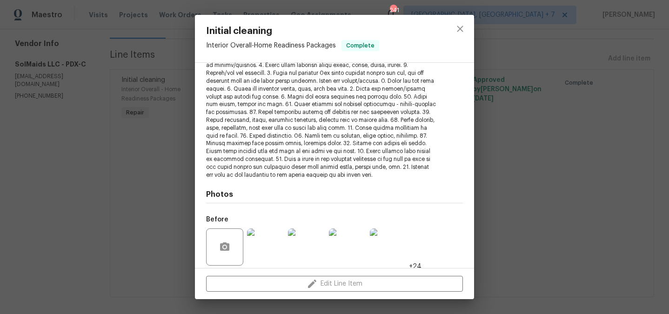
scroll to position [185, 0]
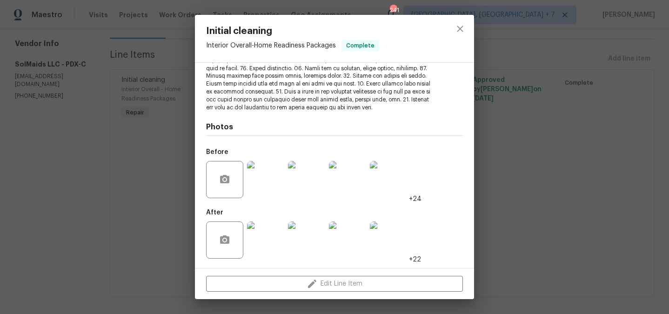
click at [281, 233] on img at bounding box center [265, 239] width 37 height 37
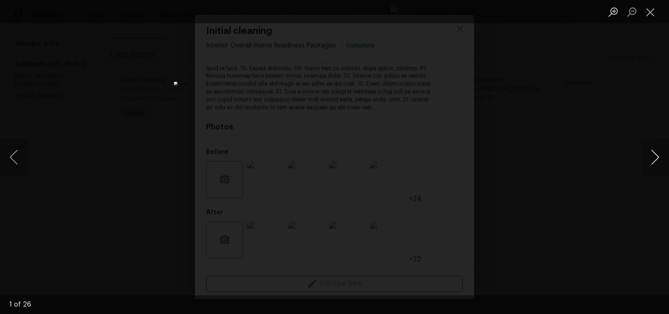
click at [650, 151] on button "Next image" at bounding box center [655, 157] width 28 height 37
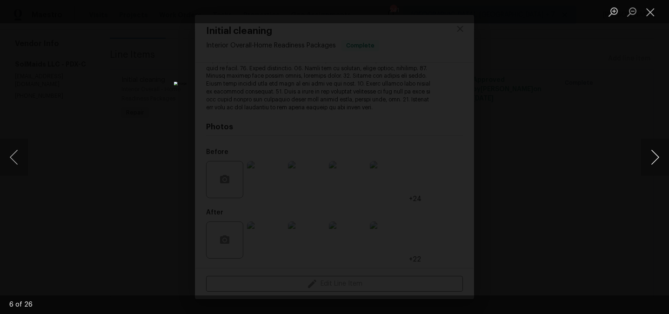
click at [650, 151] on button "Next image" at bounding box center [655, 157] width 28 height 37
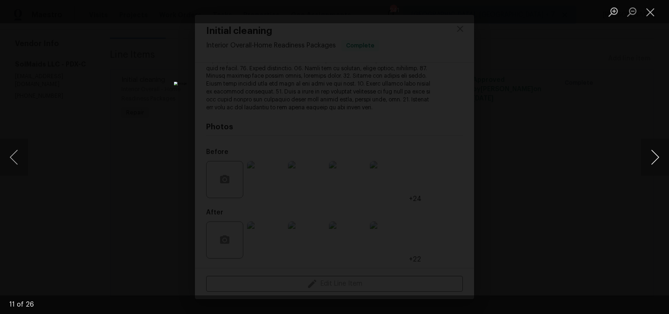
click at [650, 151] on button "Next image" at bounding box center [655, 157] width 28 height 37
click at [13, 154] on button "Previous image" at bounding box center [14, 157] width 28 height 37
click at [651, 160] on button "Next image" at bounding box center [655, 157] width 28 height 37
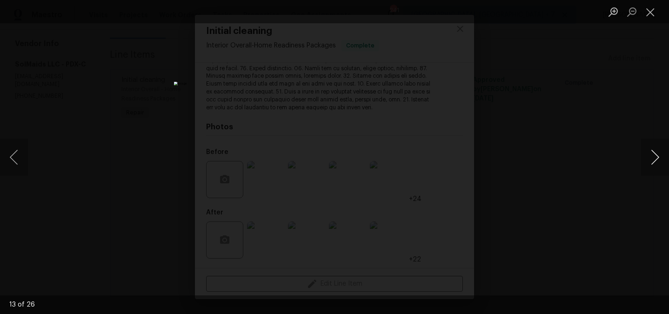
click at [651, 160] on button "Next image" at bounding box center [655, 157] width 28 height 37
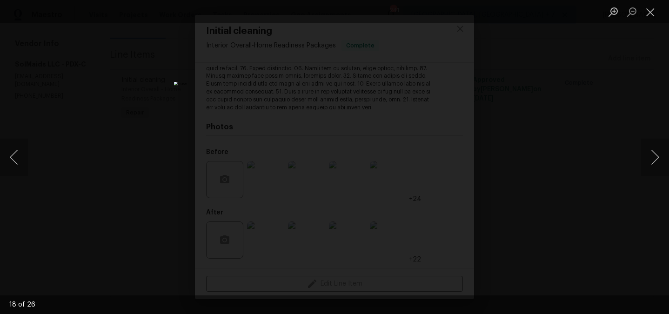
click at [153, 132] on div "Lightbox" at bounding box center [334, 157] width 669 height 314
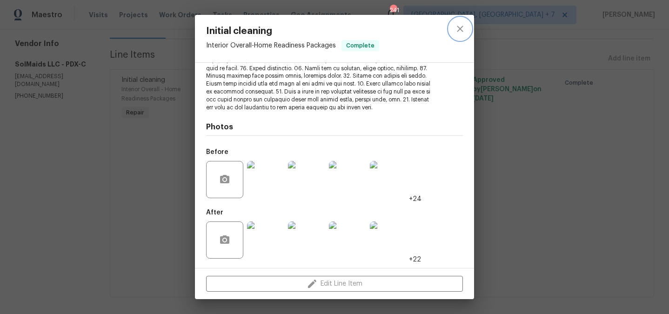
click at [453, 32] on button "close" at bounding box center [460, 29] width 22 height 22
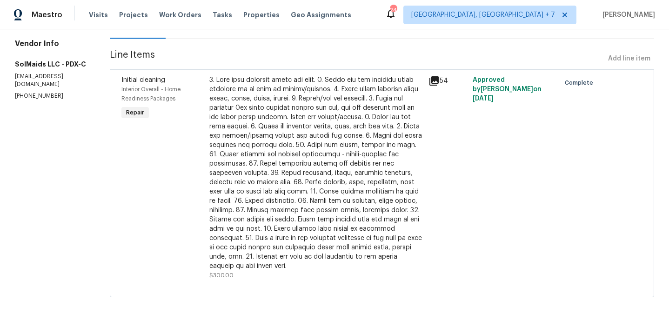
scroll to position [0, 0]
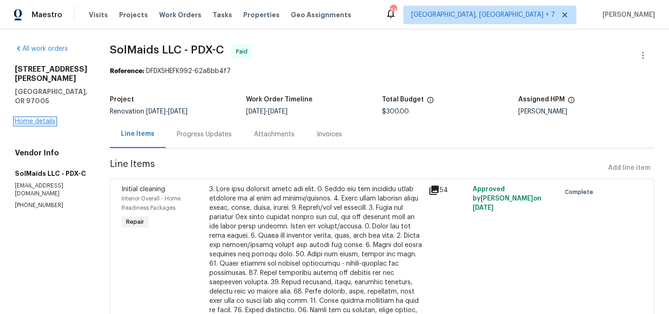
click at [47, 123] on link "Home details" at bounding box center [35, 121] width 40 height 7
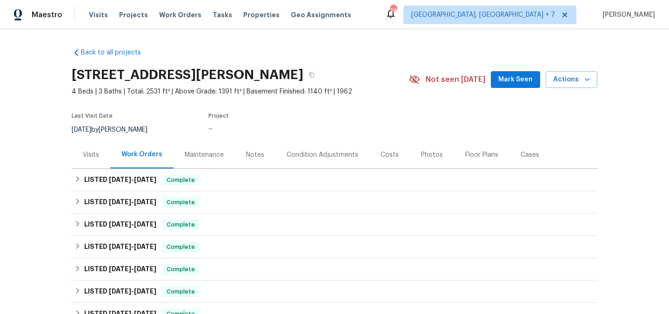
click at [95, 155] on div "Visits" at bounding box center [91, 154] width 16 height 9
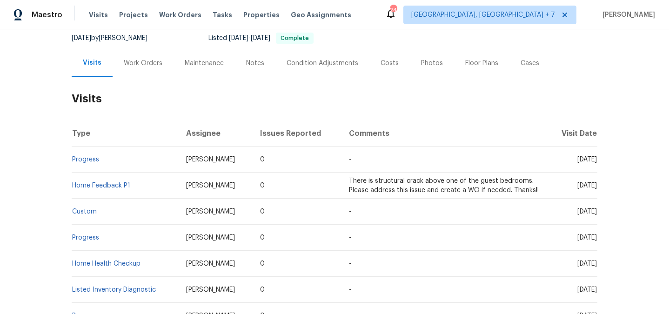
scroll to position [93, 0]
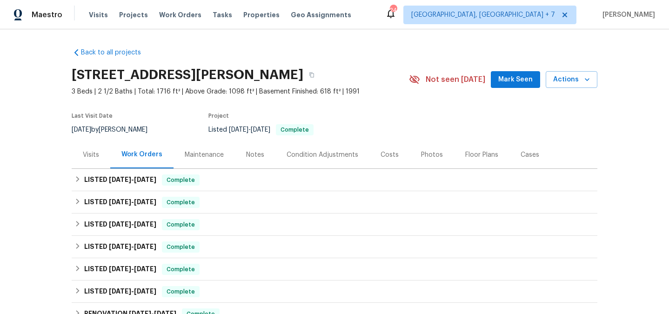
click at [95, 154] on div "Visits" at bounding box center [91, 154] width 16 height 9
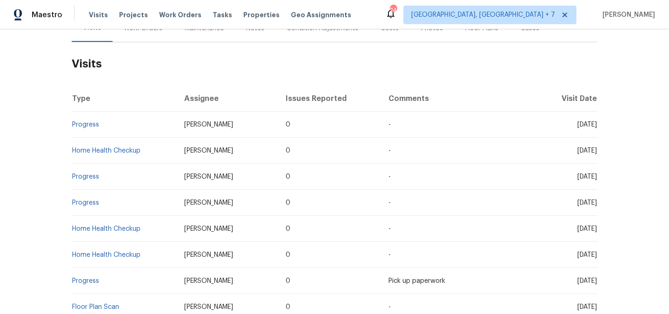
scroll to position [131, 0]
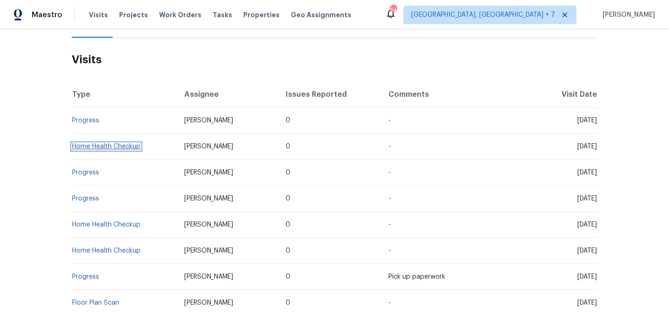
click at [88, 150] on link "Home Health Checkup" at bounding box center [106, 146] width 68 height 7
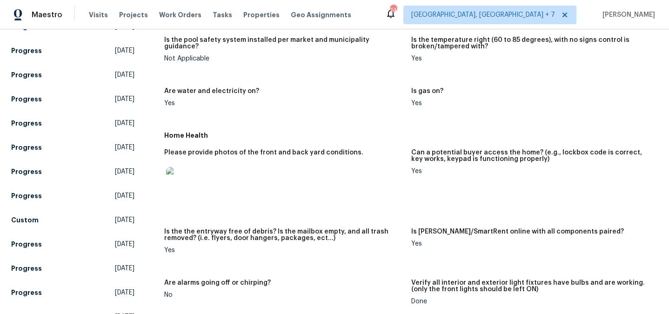
scroll to position [335, 0]
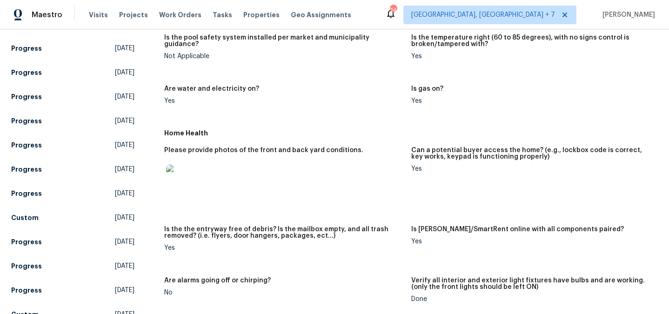
click at [183, 176] on img at bounding box center [181, 180] width 30 height 30
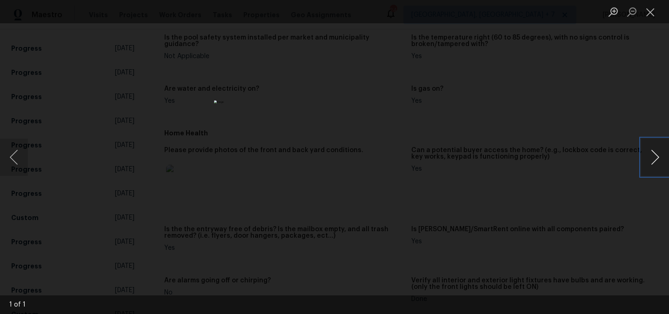
click at [662, 163] on button "Next image" at bounding box center [655, 157] width 28 height 37
click at [652, 154] on button "Next image" at bounding box center [655, 157] width 28 height 37
click at [571, 173] on div "Lightbox" at bounding box center [334, 157] width 669 height 314
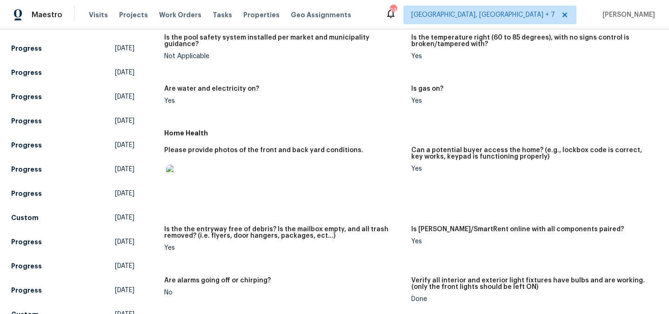
click at [571, 173] on figure "Can a potential buyer access the home? (e.g., lockbox code is correct, key work…" at bounding box center [534, 181] width 247 height 68
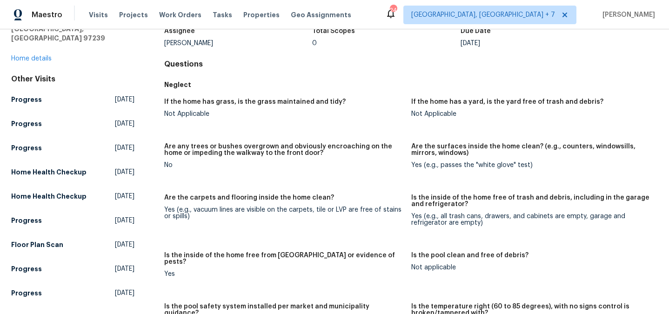
scroll to position [0, 0]
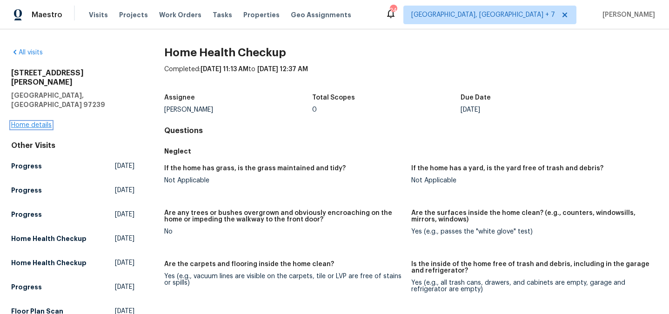
click at [24, 122] on link "Home details" at bounding box center [31, 125] width 40 height 7
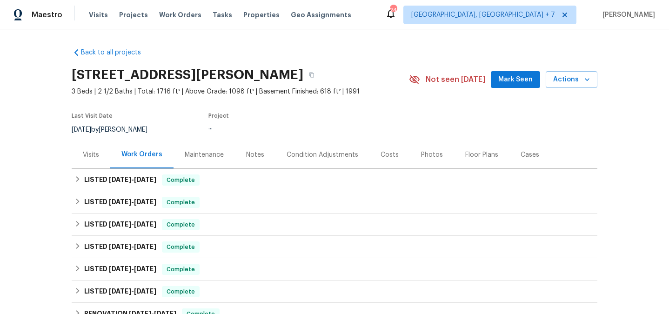
scroll to position [39, 0]
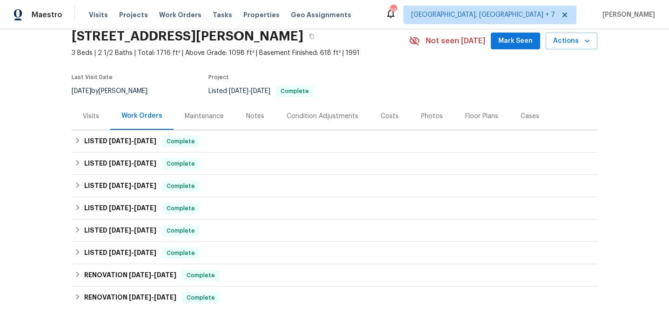
click at [95, 119] on div "Visits" at bounding box center [91, 116] width 16 height 9
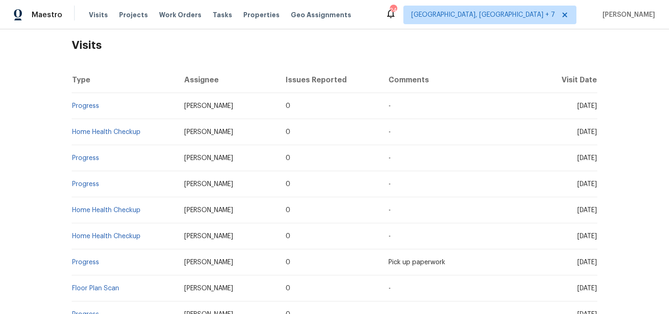
scroll to position [146, 0]
click at [91, 213] on link "Home Health Checkup" at bounding box center [106, 210] width 68 height 7
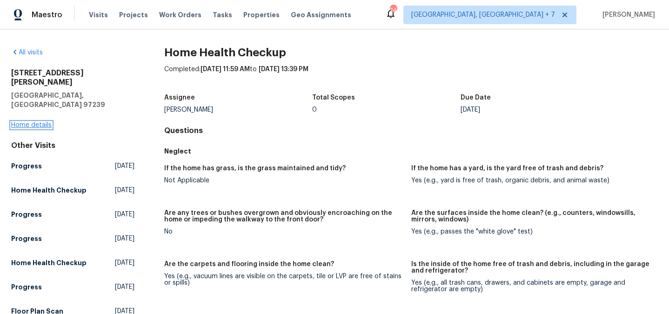
click at [42, 122] on link "Home details" at bounding box center [31, 125] width 40 height 7
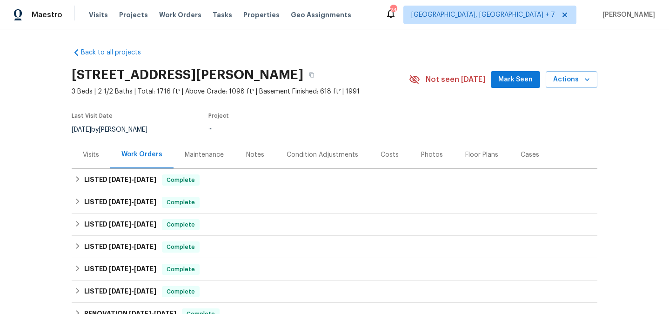
click at [90, 165] on div "Visits" at bounding box center [91, 154] width 39 height 27
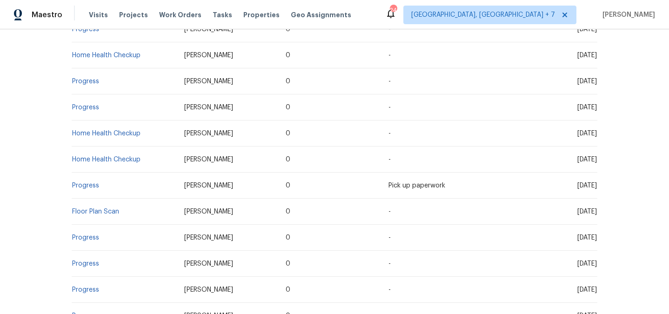
scroll to position [227, 0]
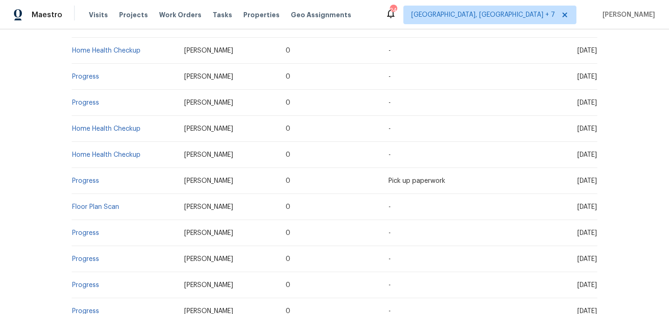
click at [84, 163] on td "Home Health Checkup" at bounding box center [124, 155] width 105 height 26
click at [84, 158] on link "Home Health Checkup" at bounding box center [106, 155] width 68 height 7
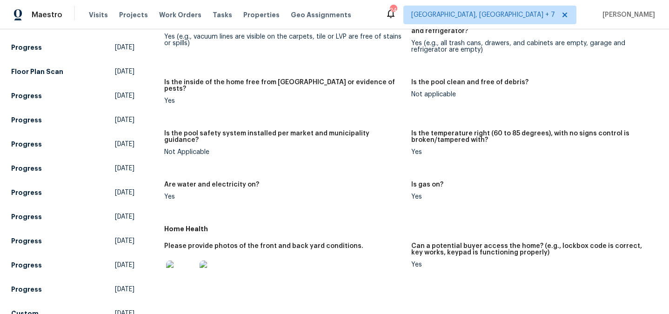
scroll to position [274, 0]
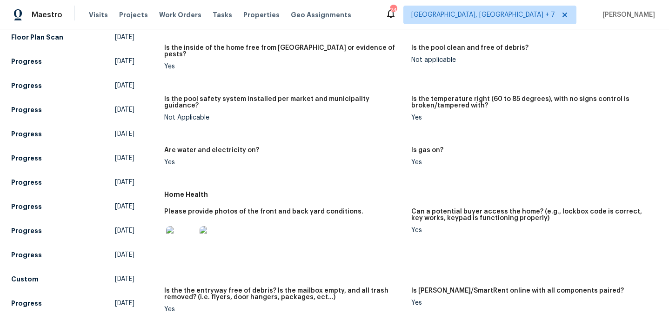
click at [212, 239] on img at bounding box center [215, 241] width 30 height 30
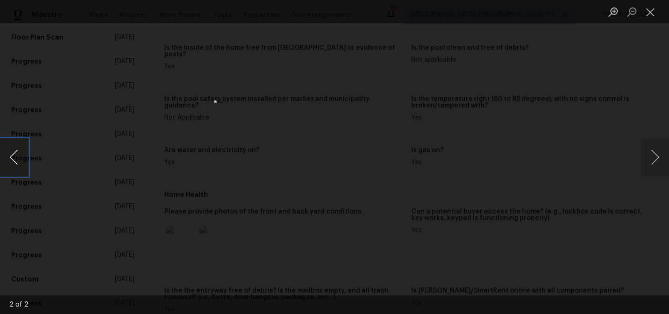
click at [14, 153] on button "Previous image" at bounding box center [14, 157] width 28 height 37
click at [98, 153] on div "Lightbox" at bounding box center [334, 157] width 669 height 314
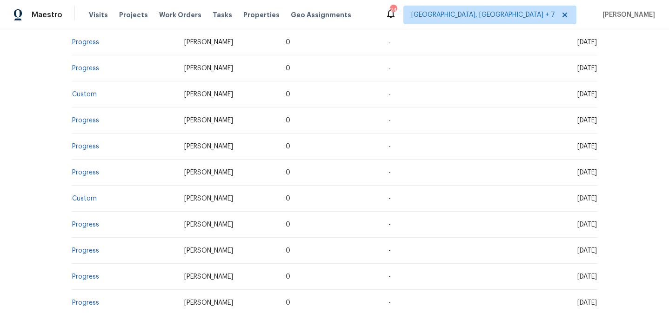
scroll to position [610, 0]
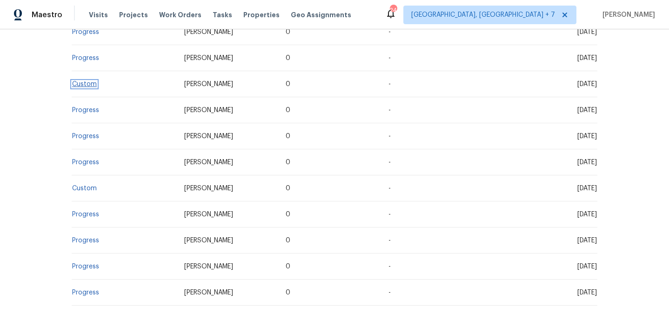
click at [87, 87] on link "Custom" at bounding box center [84, 84] width 25 height 7
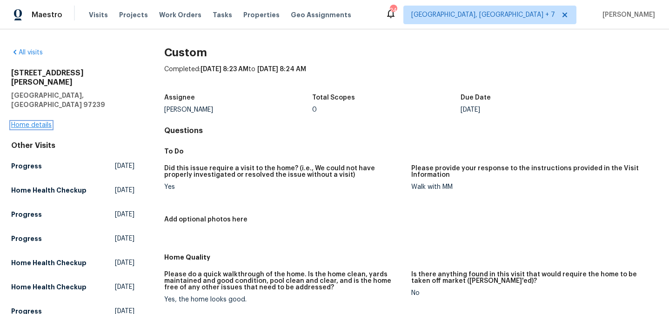
click at [34, 122] on link "Home details" at bounding box center [31, 125] width 40 height 7
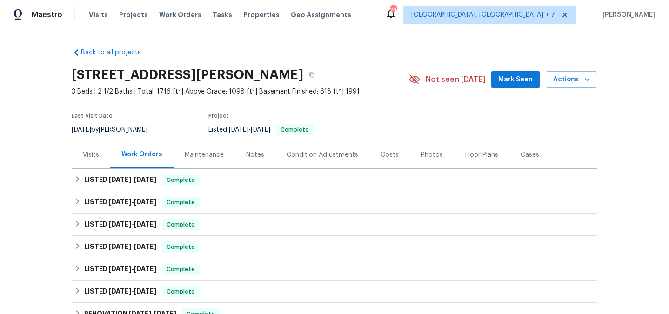
click at [88, 151] on div "Visits" at bounding box center [91, 154] width 16 height 9
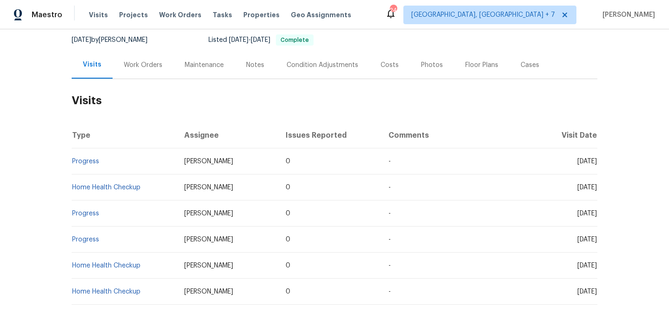
scroll to position [90, 0]
click at [90, 190] on link "Home Health Checkup" at bounding box center [106, 187] width 68 height 7
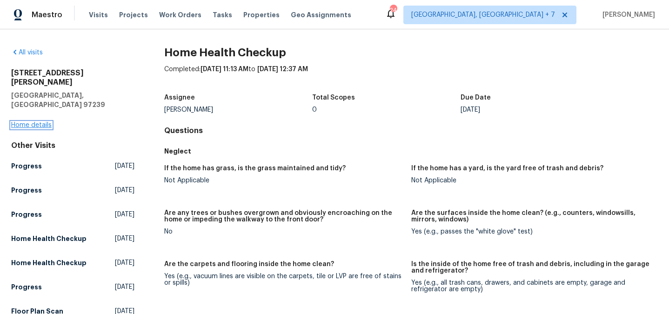
click at [20, 122] on link "Home details" at bounding box center [31, 125] width 40 height 7
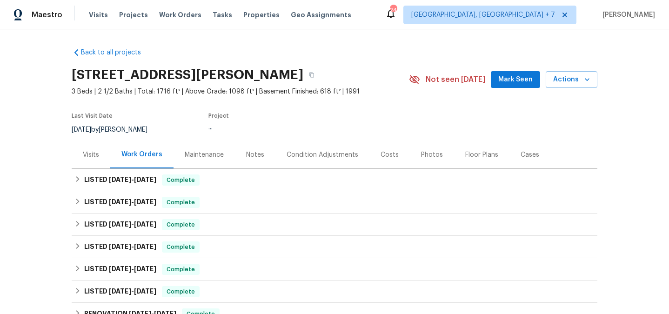
click at [91, 161] on div "Visits" at bounding box center [91, 154] width 39 height 27
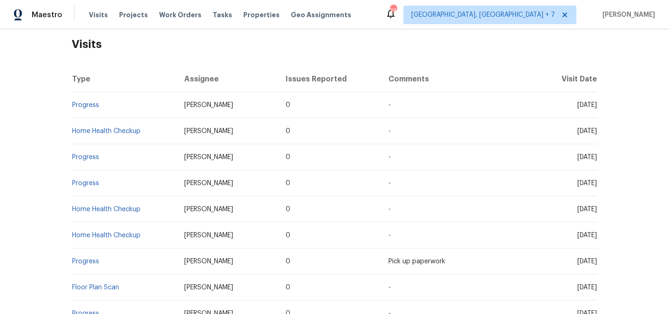
scroll to position [152, 0]
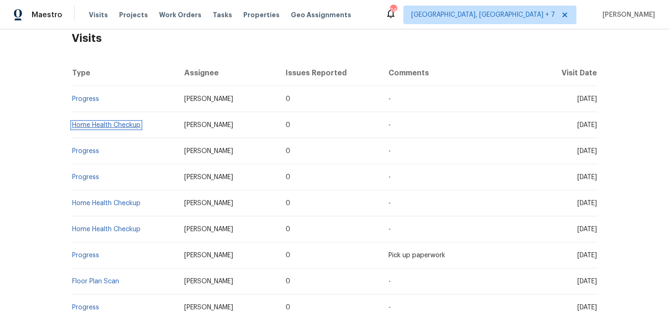
click at [89, 128] on link "Home Health Checkup" at bounding box center [106, 125] width 68 height 7
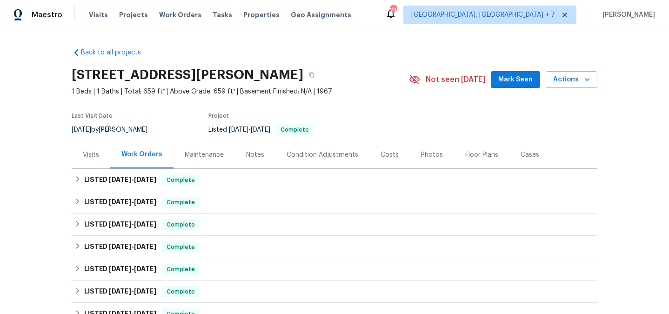
scroll to position [28, 0]
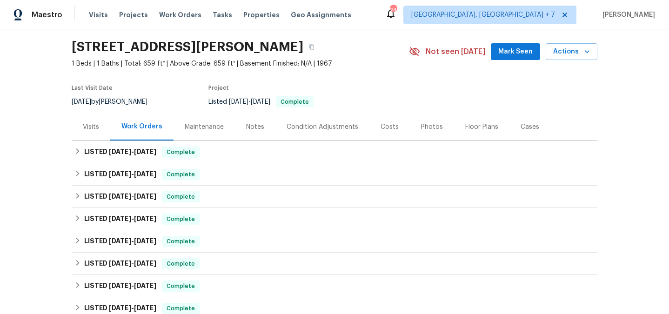
click at [82, 129] on div "Visits" at bounding box center [91, 126] width 39 height 27
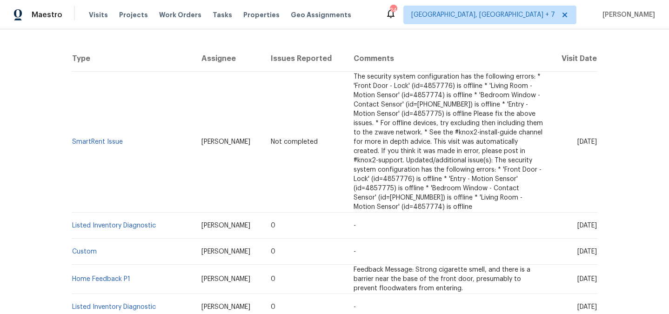
scroll to position [174, 0]
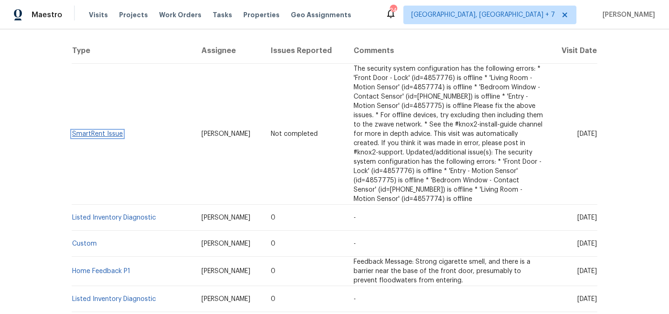
click at [94, 131] on link "SmartRent Issue" at bounding box center [97, 134] width 51 height 7
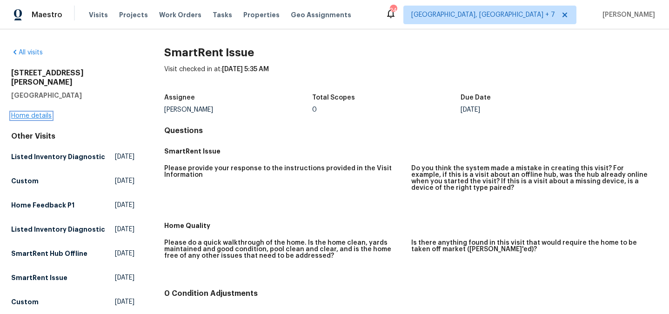
click at [30, 113] on link "Home details" at bounding box center [31, 116] width 40 height 7
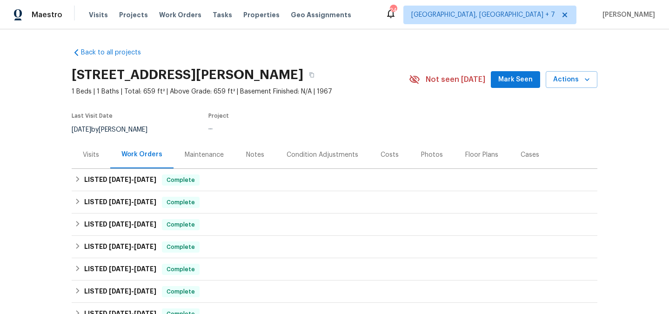
click at [88, 150] on div "Visits" at bounding box center [91, 154] width 16 height 9
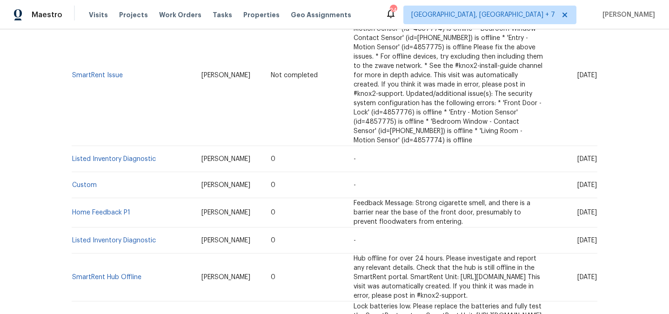
scroll to position [243, 0]
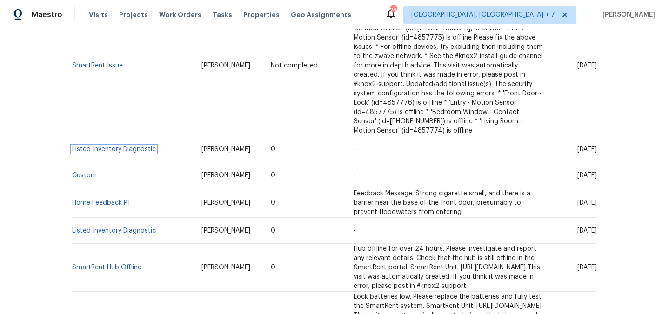
click at [89, 146] on link "Listed Inventory Diagnostic" at bounding box center [114, 149] width 84 height 7
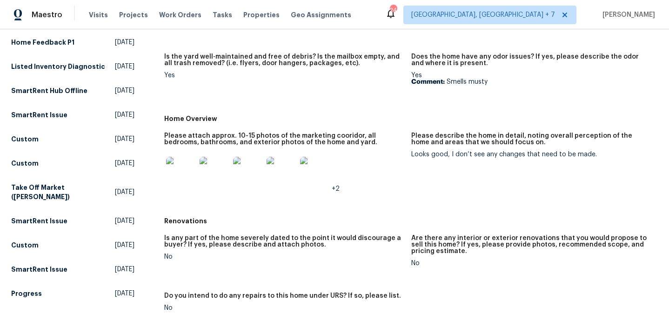
scroll to position [176, 0]
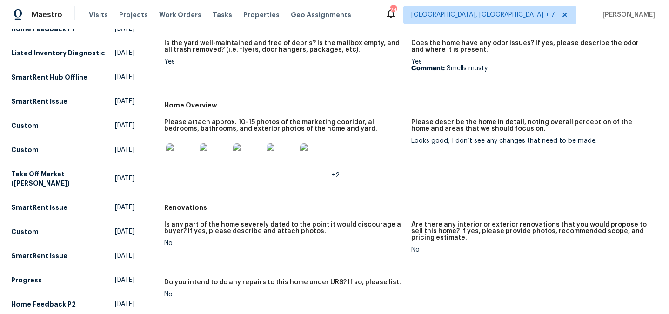
click at [183, 154] on img at bounding box center [181, 158] width 30 height 30
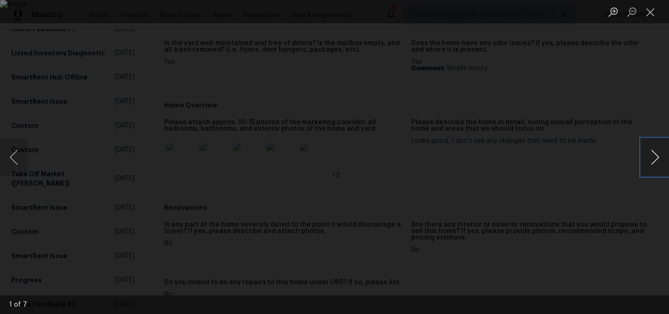
click at [661, 161] on button "Next image" at bounding box center [655, 157] width 28 height 37
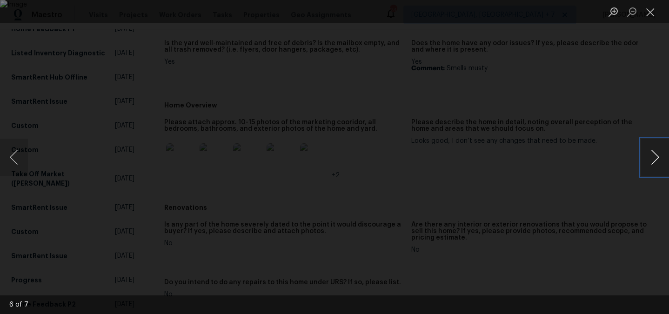
click at [661, 161] on button "Next image" at bounding box center [655, 157] width 28 height 37
click at [633, 105] on div "Lightbox" at bounding box center [334, 157] width 669 height 314
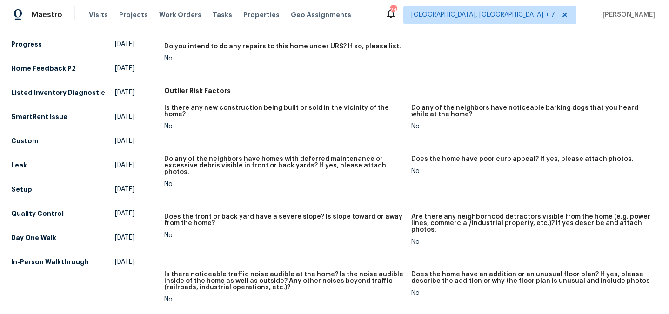
scroll to position [0, 0]
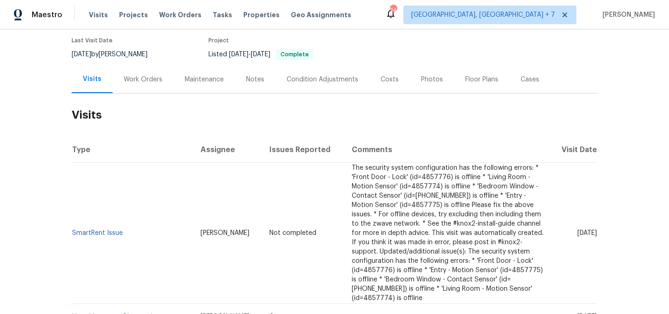
scroll to position [177, 0]
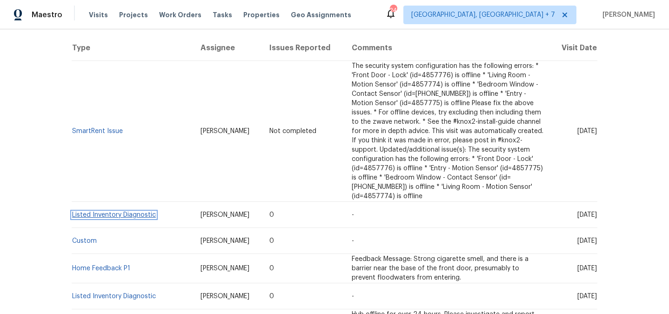
click at [128, 212] on link "Listed Inventory Diagnostic" at bounding box center [114, 215] width 84 height 7
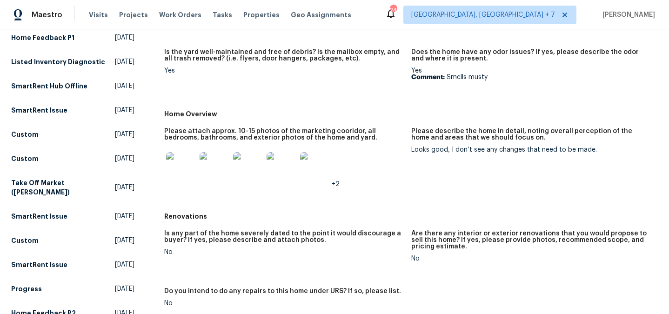
scroll to position [168, 0]
click at [311, 154] on img at bounding box center [315, 167] width 30 height 30
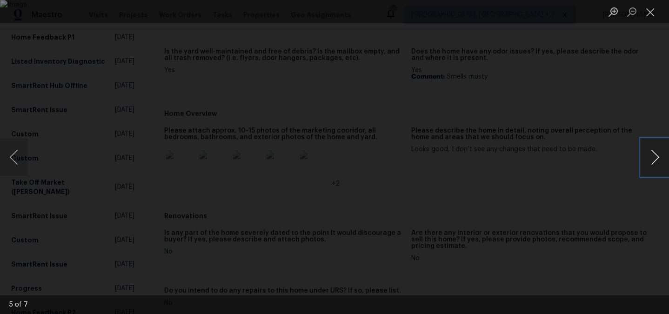
click at [653, 166] on button "Next image" at bounding box center [655, 157] width 28 height 37
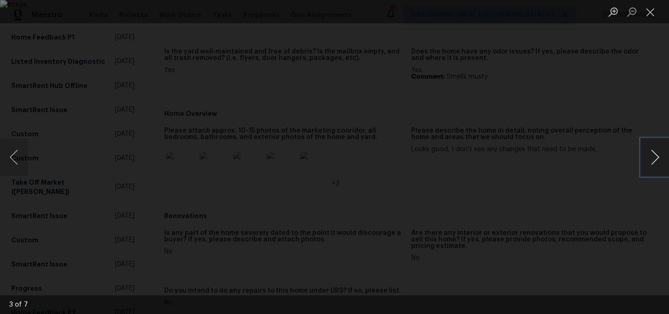
click at [653, 166] on button "Next image" at bounding box center [655, 157] width 28 height 37
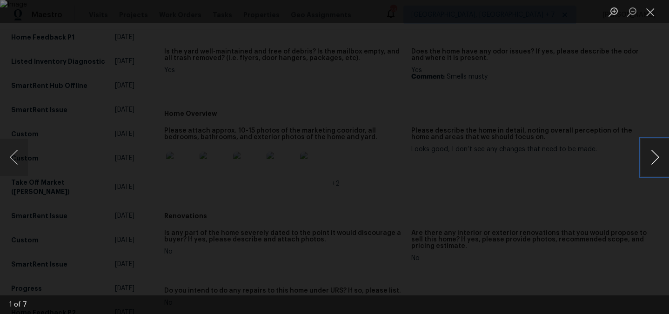
click at [653, 166] on button "Next image" at bounding box center [655, 157] width 28 height 37
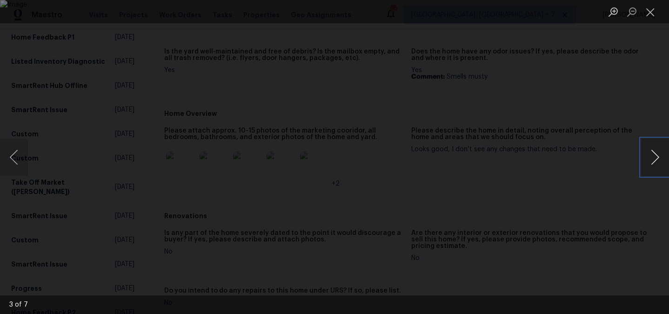
click at [653, 166] on button "Next image" at bounding box center [655, 157] width 28 height 37
click at [586, 97] on div "Lightbox" at bounding box center [334, 157] width 669 height 314
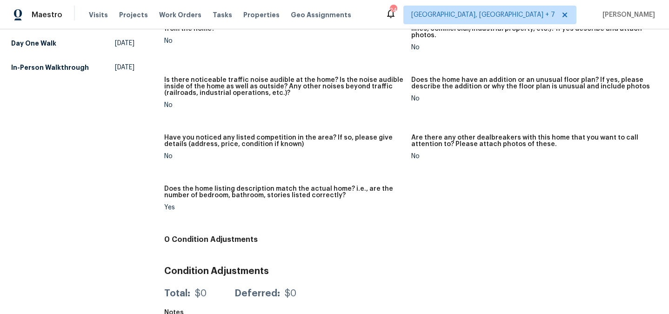
scroll to position [0, 0]
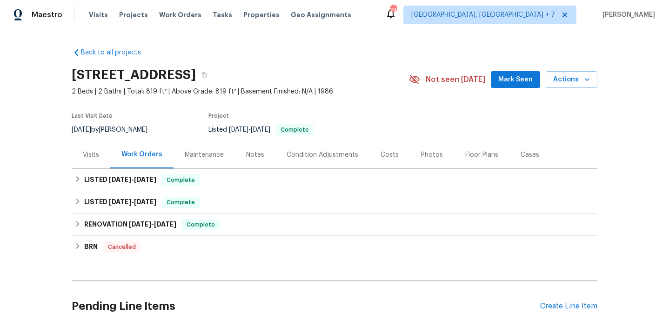
click at [89, 154] on div "Visits" at bounding box center [91, 154] width 16 height 9
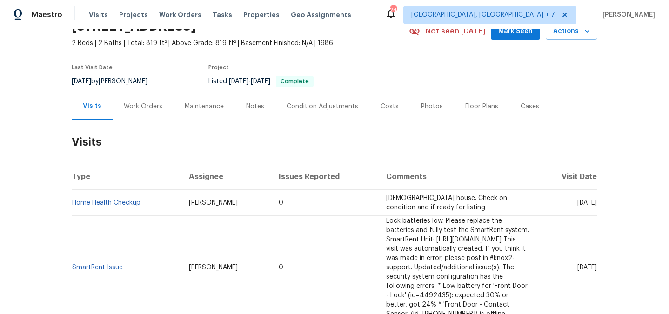
scroll to position [97, 0]
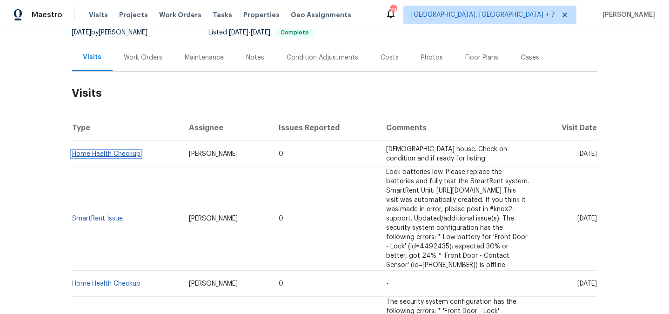
click at [98, 152] on link "Home Health Checkup" at bounding box center [106, 154] width 68 height 7
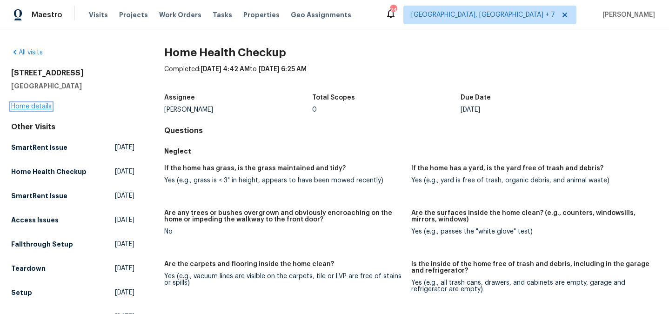
click at [29, 107] on link "Home details" at bounding box center [31, 106] width 40 height 7
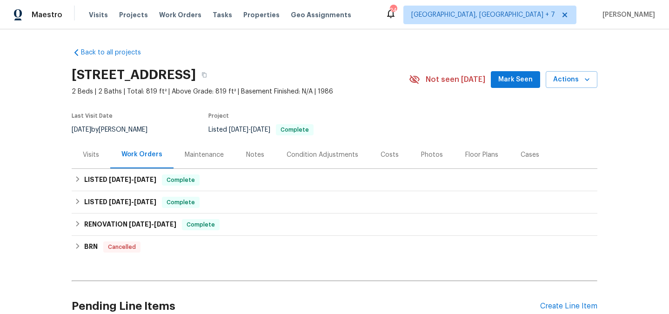
click at [92, 152] on div "Visits" at bounding box center [91, 154] width 16 height 9
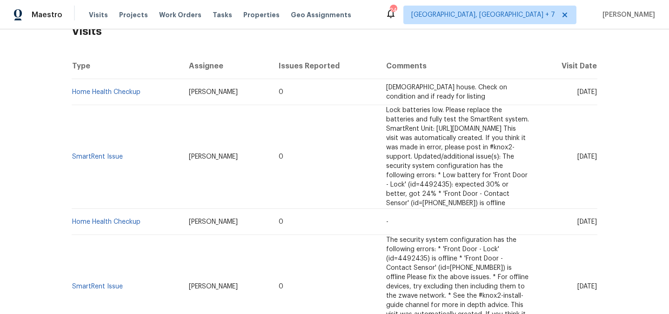
scroll to position [167, 0]
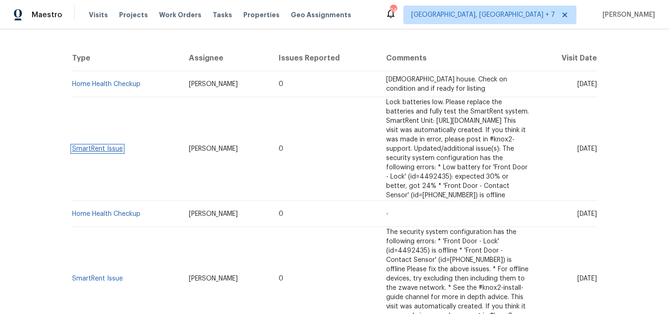
click at [105, 146] on link "SmartRent Issue" at bounding box center [97, 149] width 51 height 7
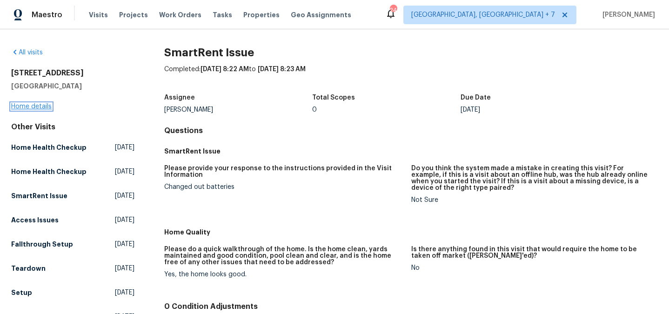
click at [31, 106] on link "Home details" at bounding box center [31, 106] width 40 height 7
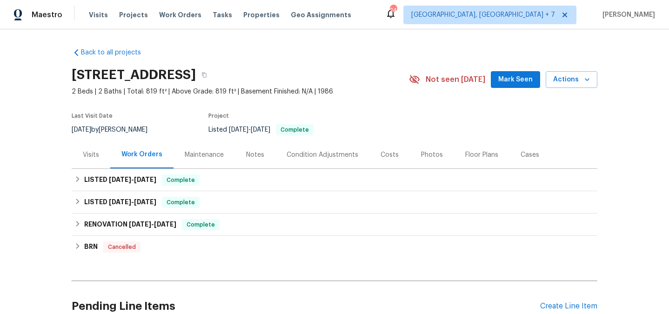
click at [87, 156] on div "Visits" at bounding box center [91, 154] width 16 height 9
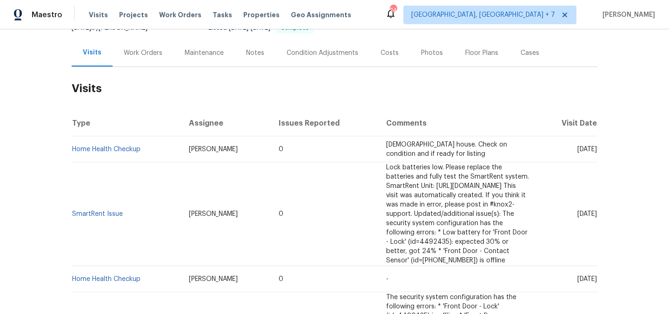
scroll to position [181, 0]
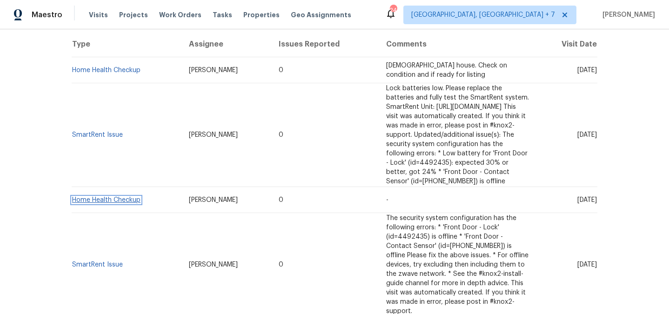
click at [129, 197] on link "Home Health Checkup" at bounding box center [106, 200] width 68 height 7
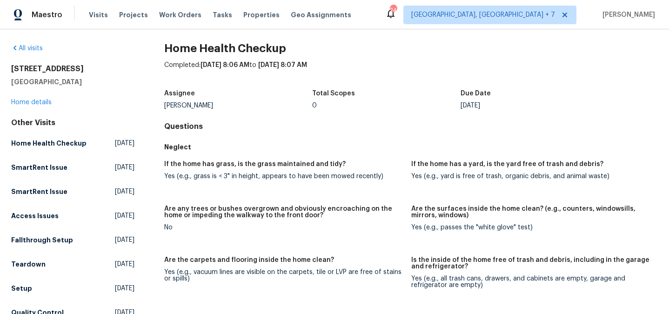
scroll to position [5, 0]
click at [40, 101] on link "Home details" at bounding box center [31, 102] width 40 height 7
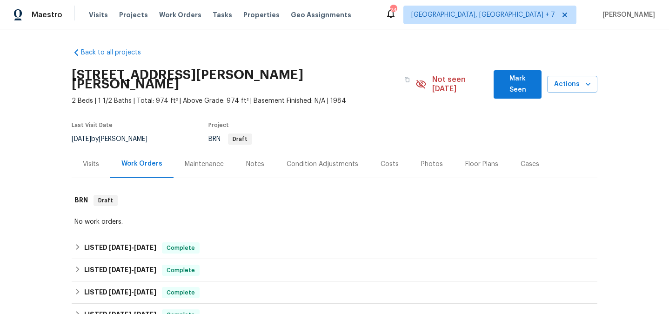
click at [94, 164] on div "Visits" at bounding box center [91, 164] width 16 height 9
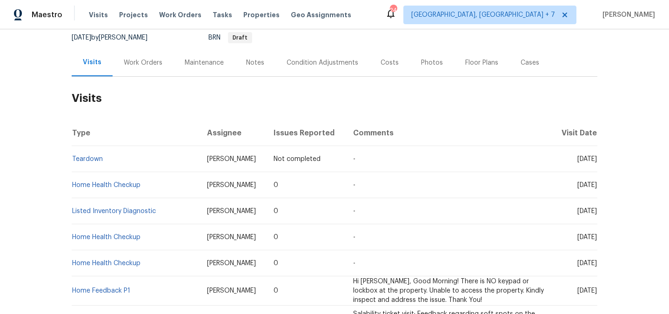
scroll to position [119, 0]
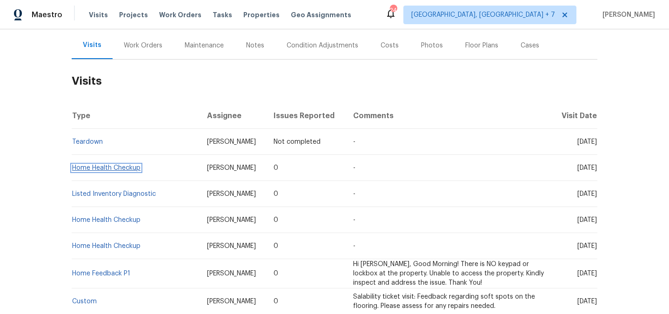
click at [83, 171] on link "Home Health Checkup" at bounding box center [106, 168] width 68 height 7
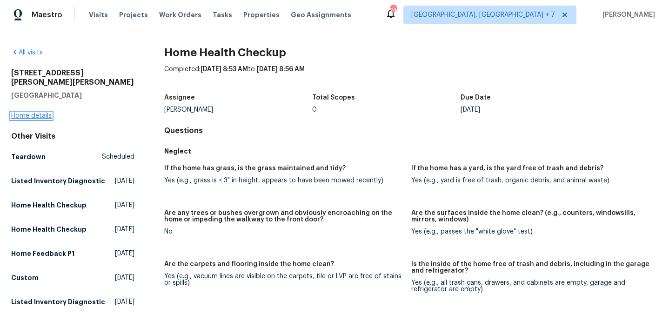
click at [27, 113] on link "Home details" at bounding box center [31, 116] width 40 height 7
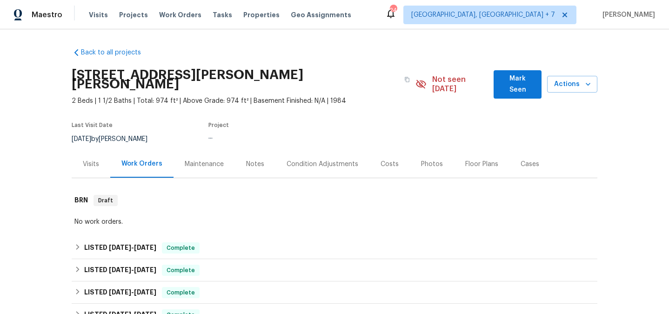
click at [86, 168] on div "Visits" at bounding box center [91, 163] width 39 height 27
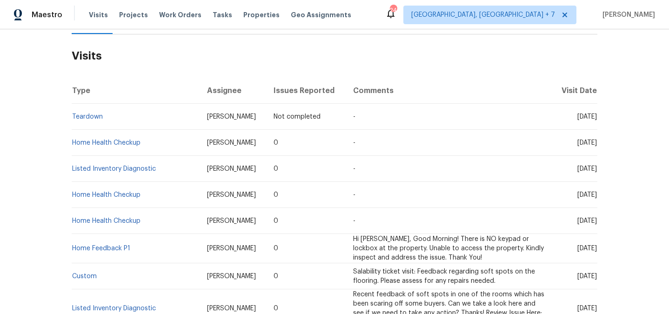
scroll to position [144, 0]
click at [89, 172] on link "Listed Inventory Diagnostic" at bounding box center [114, 168] width 84 height 7
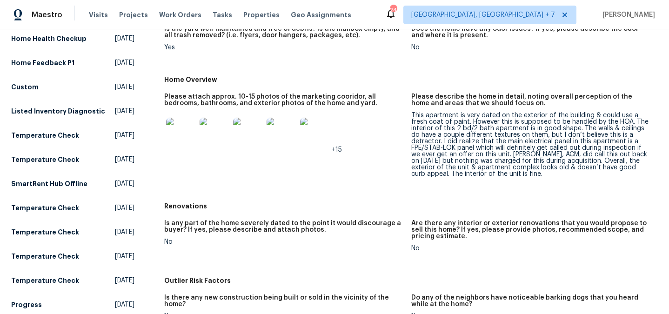
scroll to position [208, 0]
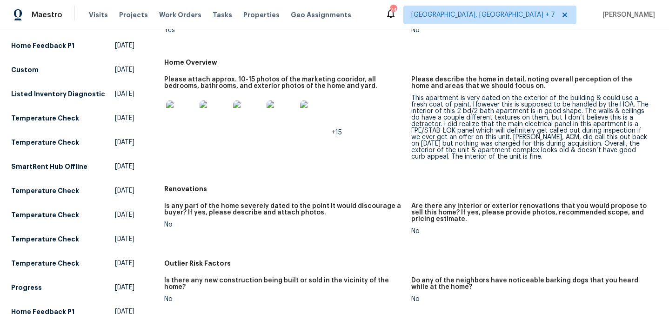
click at [313, 117] on img at bounding box center [315, 116] width 30 height 30
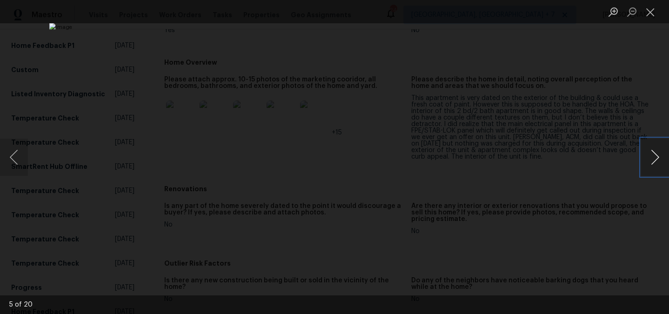
click at [653, 156] on button "Next image" at bounding box center [655, 157] width 28 height 37
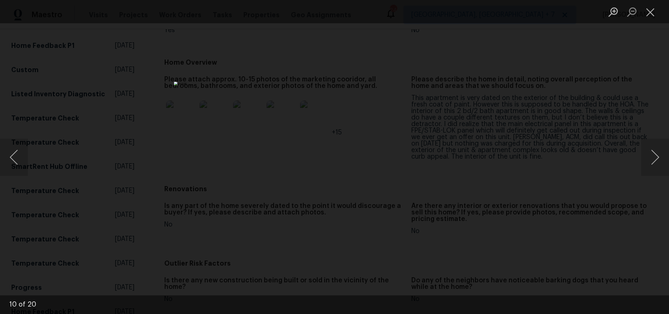
click at [550, 138] on div "Lightbox" at bounding box center [334, 157] width 669 height 314
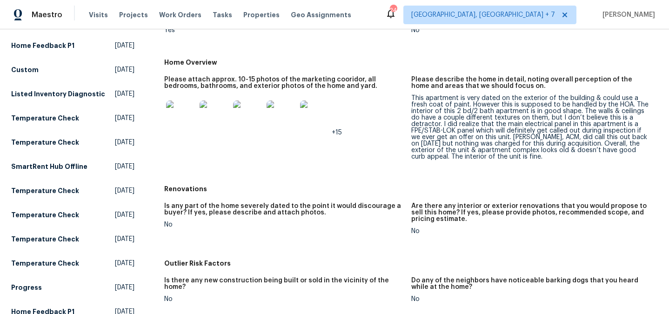
scroll to position [0, 0]
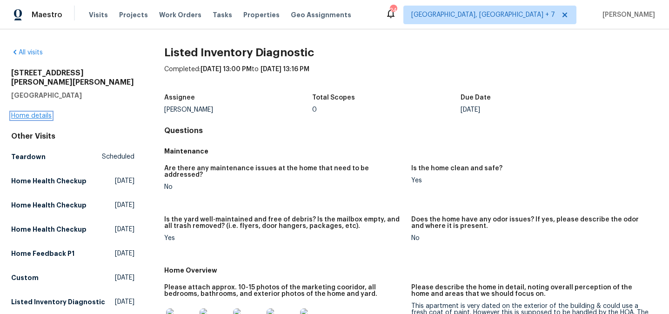
click at [33, 113] on link "Home details" at bounding box center [31, 116] width 40 height 7
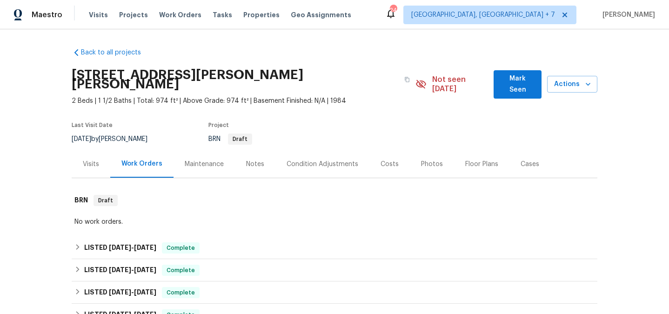
click at [81, 170] on div "Visits" at bounding box center [91, 163] width 39 height 27
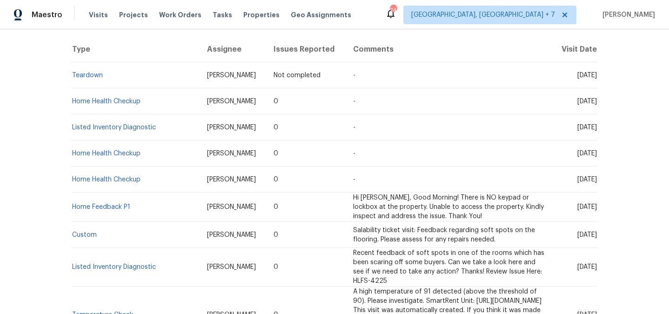
scroll to position [187, 0]
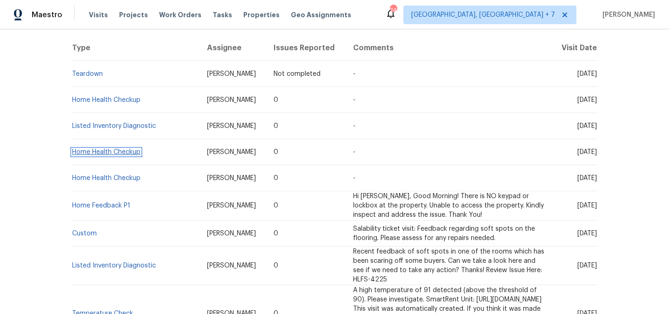
click at [102, 155] on link "Home Health Checkup" at bounding box center [106, 152] width 68 height 7
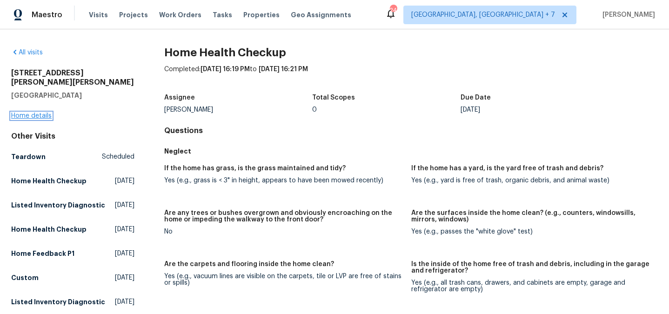
click at [34, 113] on link "Home details" at bounding box center [31, 116] width 40 height 7
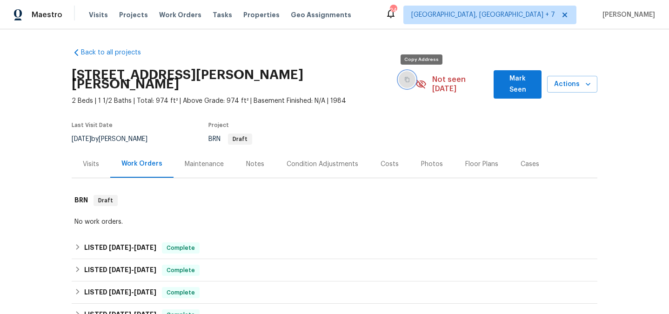
click at [410, 79] on icon "button" at bounding box center [407, 80] width 6 height 6
click at [88, 167] on div "Visits" at bounding box center [91, 164] width 16 height 9
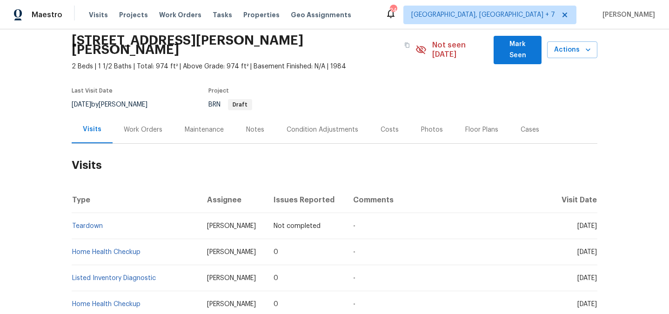
scroll to position [76, 0]
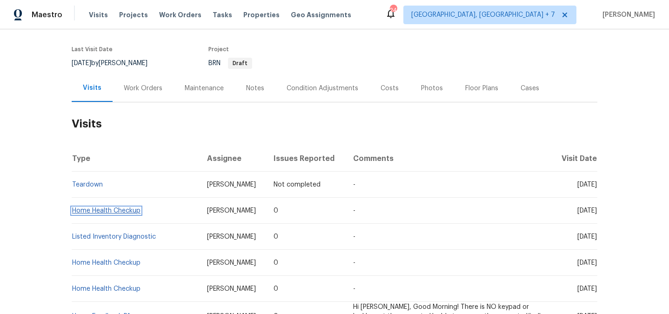
click at [98, 214] on link "Home Health Checkup" at bounding box center [106, 211] width 68 height 7
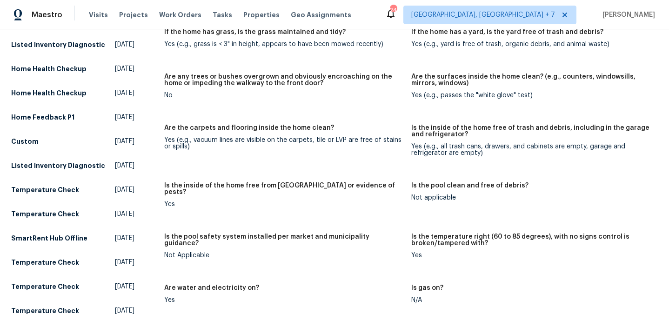
scroll to position [145, 0]
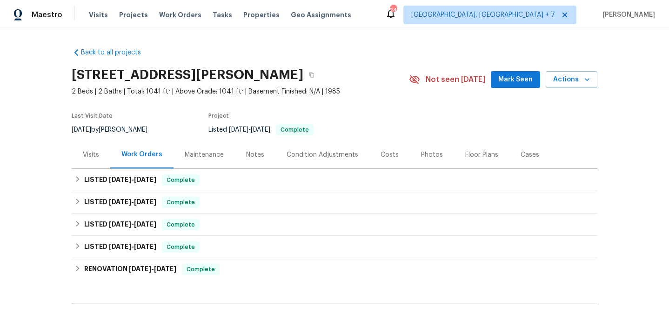
click at [95, 150] on div "Visits" at bounding box center [91, 154] width 16 height 9
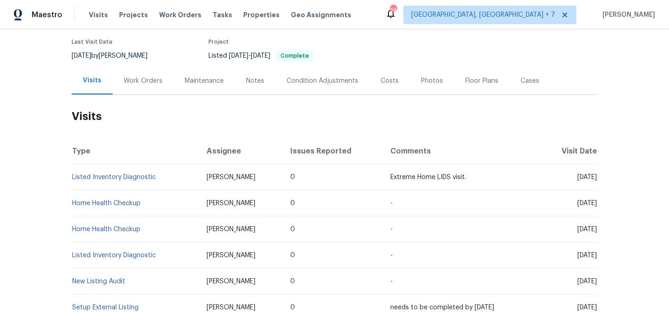
scroll to position [97, 0]
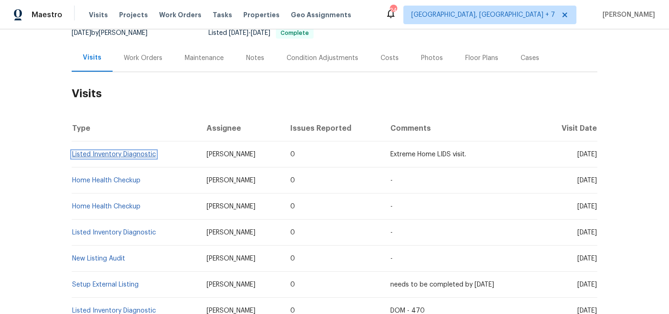
click at [125, 154] on link "Listed Inventory Diagnostic" at bounding box center [114, 154] width 84 height 7
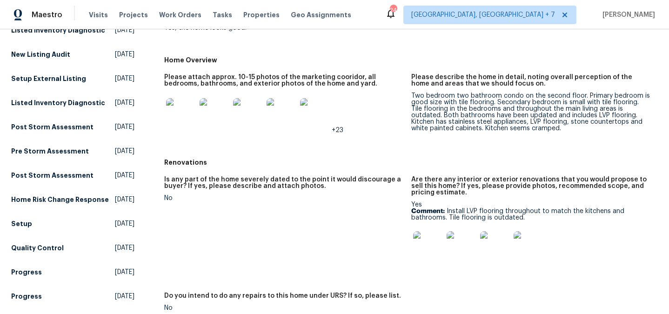
scroll to position [128, 0]
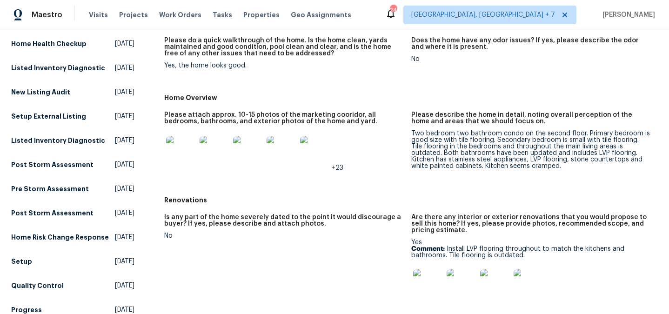
click at [289, 144] on img at bounding box center [282, 151] width 30 height 30
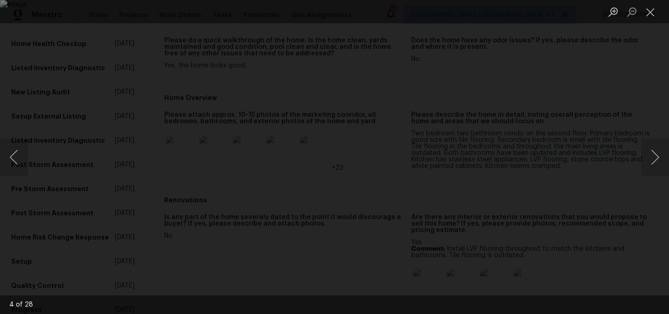
click at [636, 158] on div "Lightbox" at bounding box center [334, 157] width 669 height 314
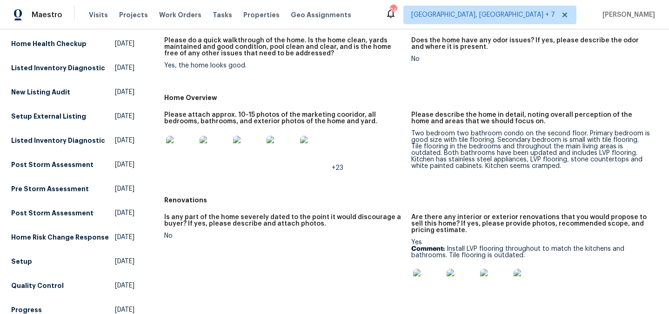
click at [311, 146] on img at bounding box center [315, 151] width 30 height 30
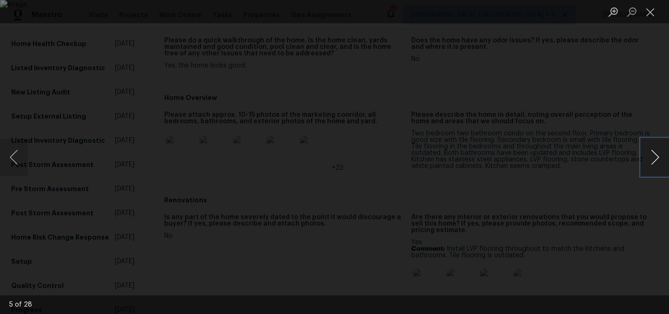
click at [650, 161] on button "Next image" at bounding box center [655, 157] width 28 height 37
click at [649, 161] on button "Next image" at bounding box center [655, 157] width 28 height 37
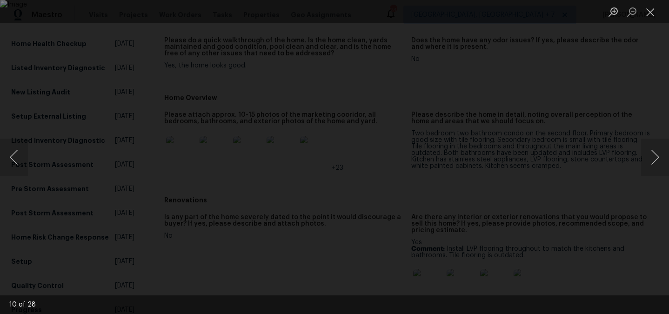
click at [13, 96] on div "Lightbox" at bounding box center [334, 157] width 669 height 314
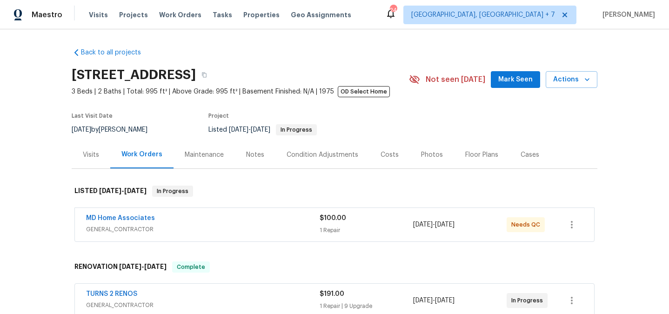
click at [92, 152] on div "Visits" at bounding box center [91, 154] width 16 height 9
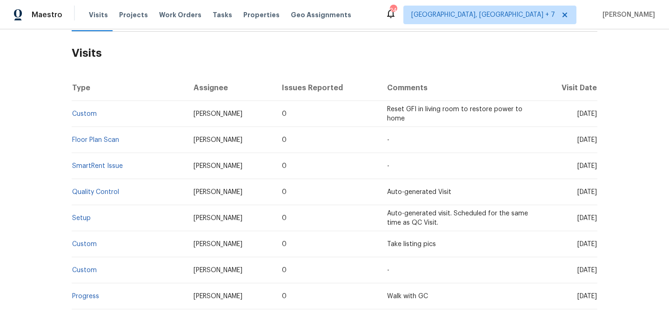
scroll to position [146, 0]
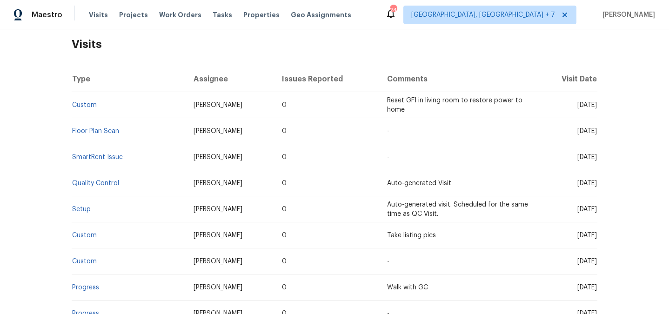
click at [31, 121] on div "Back to all projects 961 Charlotte Ave, Sarasota, FL 34237 3 Beds | 2 Baths | T…" at bounding box center [334, 171] width 669 height 285
click at [83, 107] on link "Custom" at bounding box center [84, 105] width 25 height 7
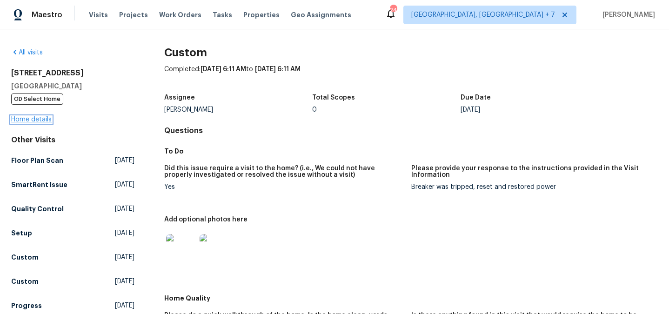
click at [22, 121] on link "Home details" at bounding box center [31, 119] width 40 height 7
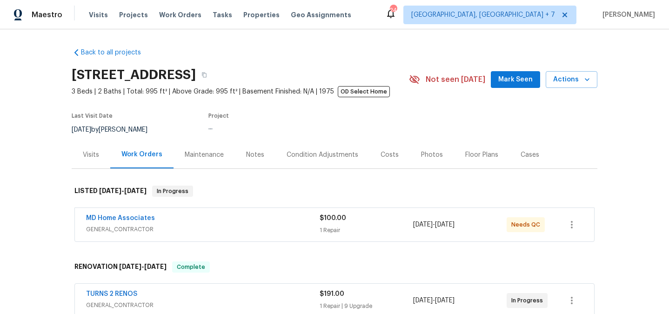
click at [97, 162] on div "Visits" at bounding box center [91, 154] width 39 height 27
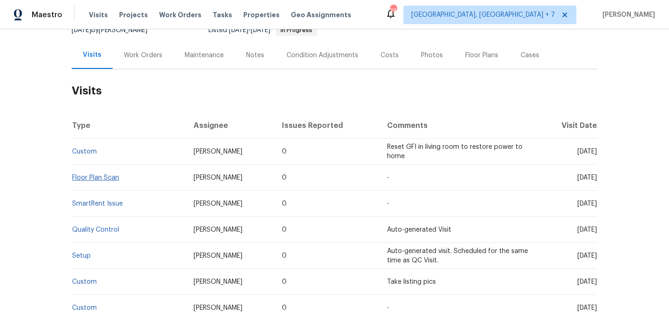
scroll to position [101, 0]
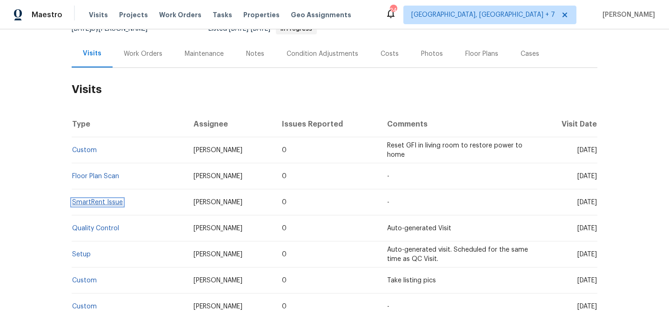
click at [106, 200] on link "SmartRent Issue" at bounding box center [97, 202] width 51 height 7
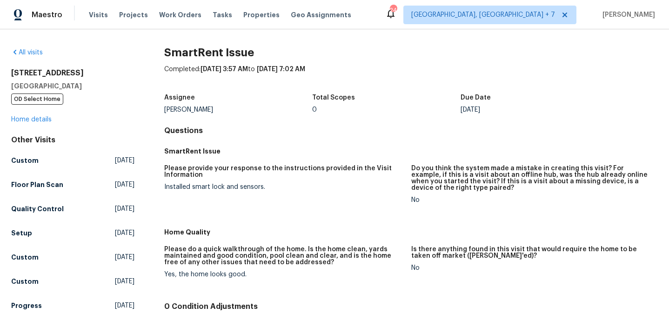
click at [23, 119] on link "Home details" at bounding box center [31, 119] width 40 height 7
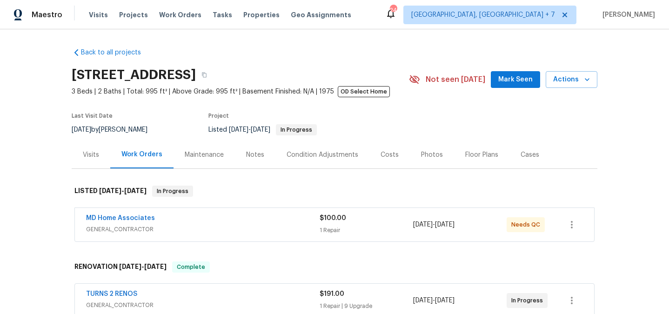
click at [94, 157] on div "Visits" at bounding box center [91, 154] width 16 height 9
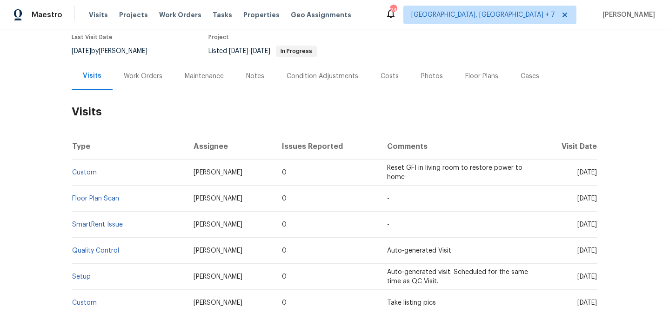
scroll to position [93, 0]
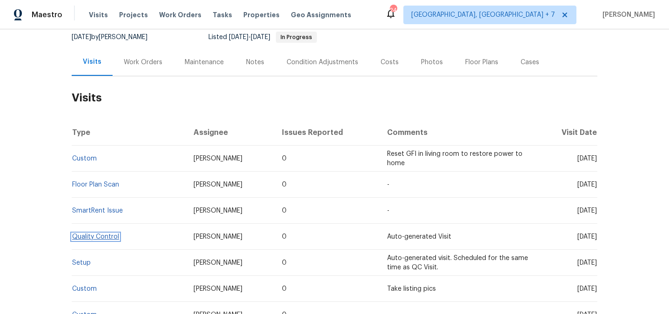
click at [107, 238] on link "Quality Control" at bounding box center [95, 237] width 47 height 7
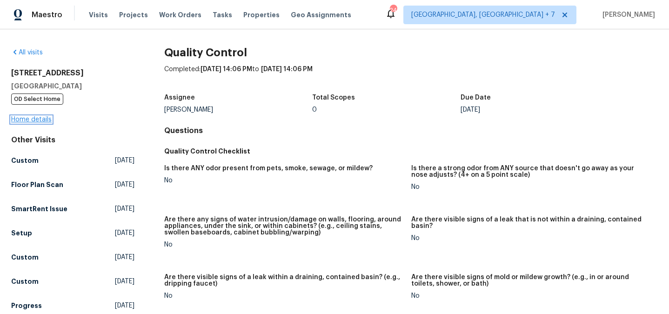
click at [36, 120] on link "Home details" at bounding box center [31, 119] width 40 height 7
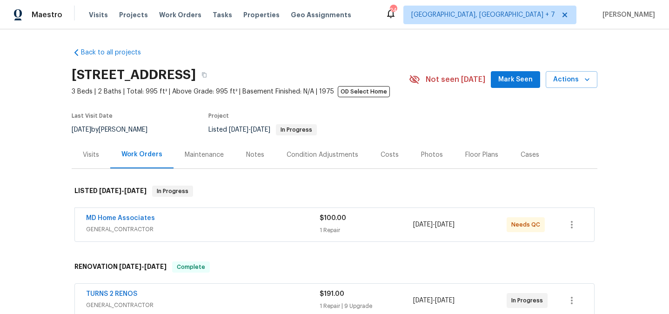
click at [90, 155] on div "Visits" at bounding box center [91, 154] width 16 height 9
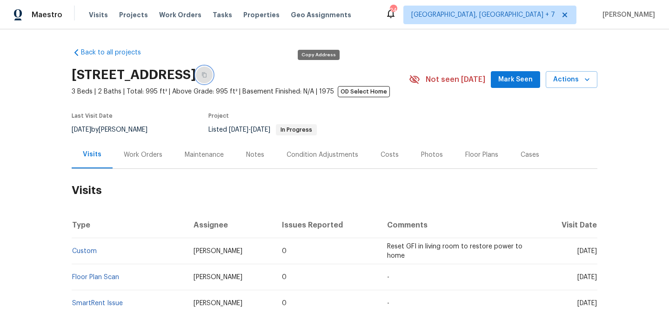
click at [207, 75] on icon "button" at bounding box center [204, 75] width 6 height 6
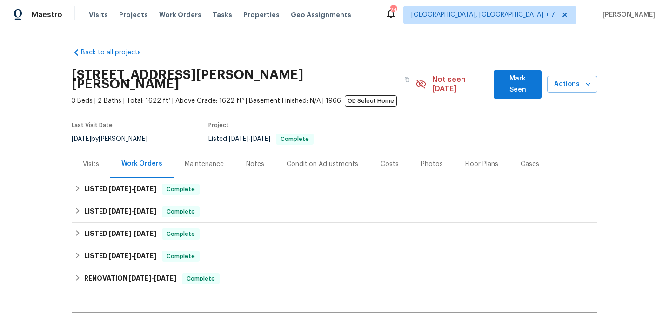
click at [92, 160] on div "Visits" at bounding box center [91, 164] width 16 height 9
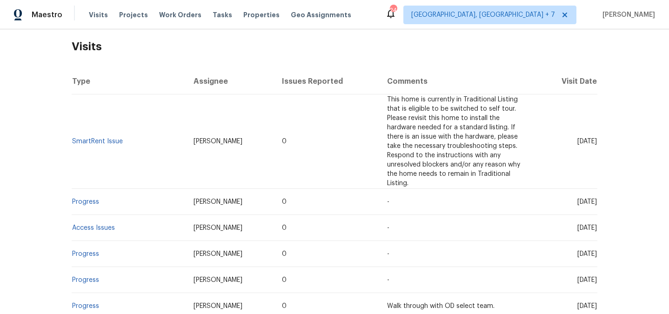
scroll to position [169, 0]
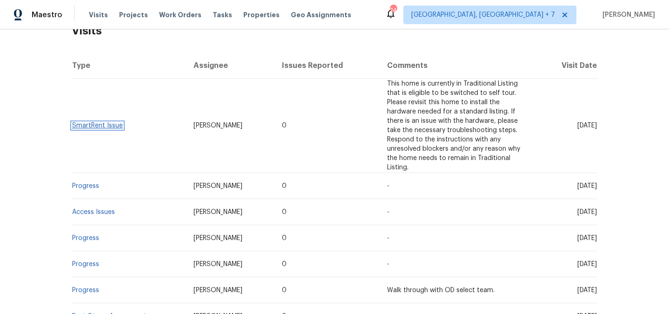
click at [89, 122] on link "SmartRent Issue" at bounding box center [97, 125] width 51 height 7
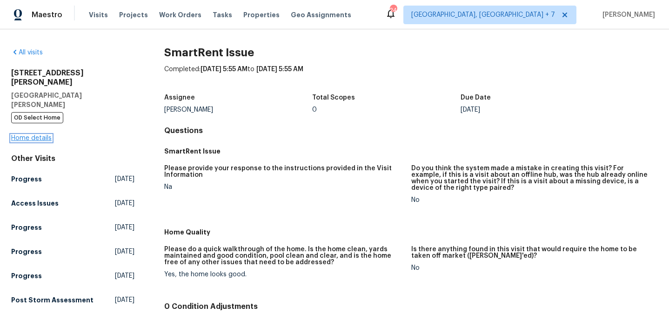
click at [37, 135] on link "Home details" at bounding box center [31, 138] width 40 height 7
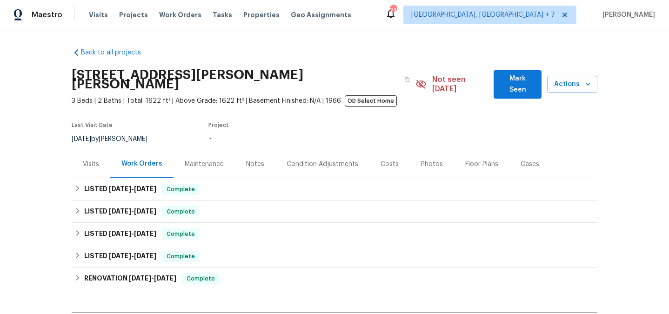
click at [94, 160] on div "Visits" at bounding box center [91, 164] width 16 height 9
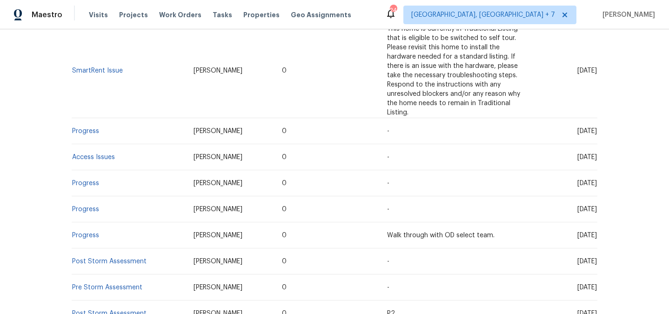
scroll to position [241, 0]
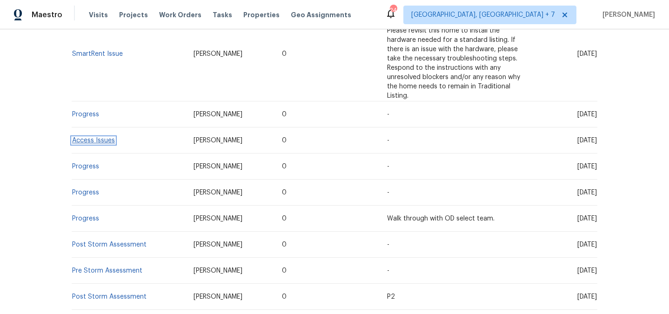
click at [95, 137] on link "Access Issues" at bounding box center [93, 140] width 43 height 7
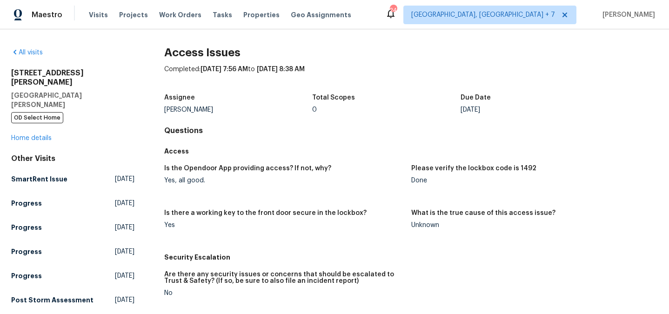
click at [44, 115] on div "5511 Drinkard Dr New Port Richey, FL 34653 OD Select Home Home details" at bounding box center [72, 105] width 123 height 74
click at [44, 135] on link "Home details" at bounding box center [31, 138] width 40 height 7
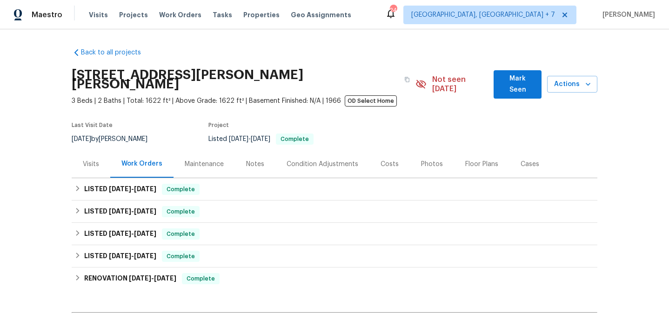
click at [92, 160] on div "Visits" at bounding box center [91, 164] width 16 height 9
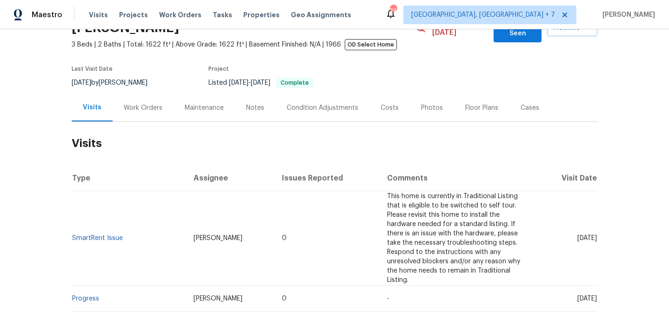
scroll to position [122, 0]
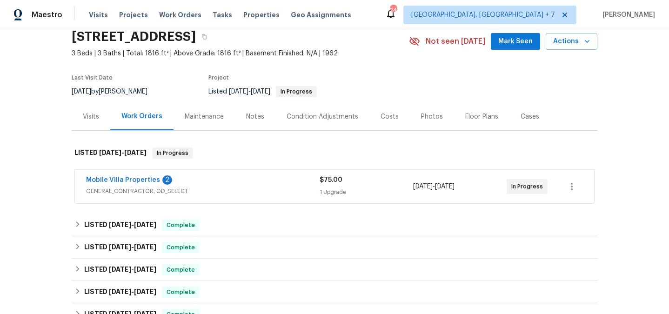
scroll to position [44, 0]
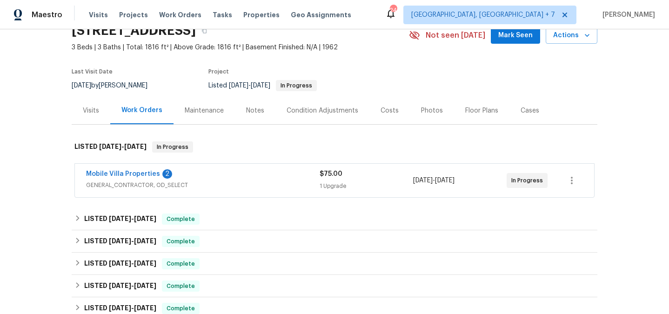
click at [92, 108] on div "Visits" at bounding box center [91, 110] width 16 height 9
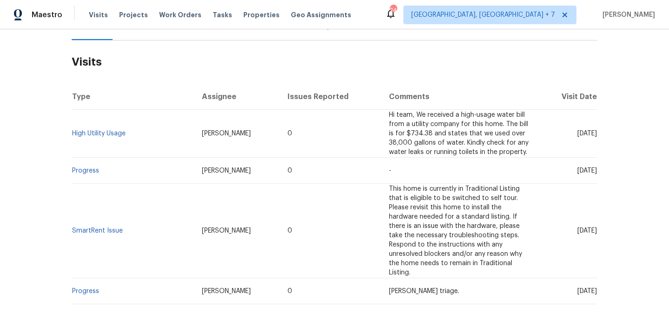
scroll to position [144, 0]
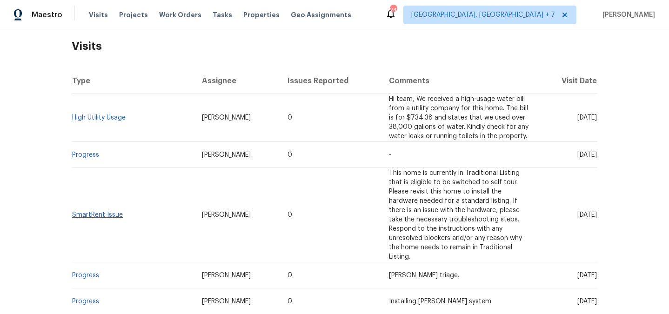
click at [94, 207] on td "SmartRent Issue" at bounding box center [133, 215] width 123 height 94
click at [87, 118] on link "High Utility Usage" at bounding box center [99, 117] width 54 height 7
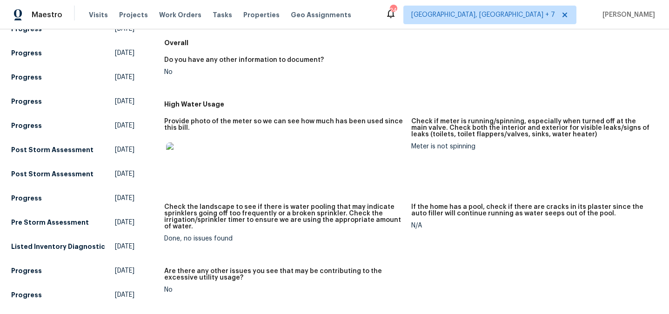
scroll to position [177, 0]
click at [172, 141] on img at bounding box center [181, 156] width 30 height 30
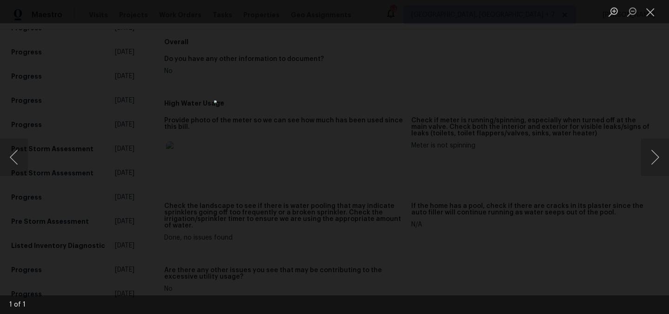
click at [500, 162] on div "Lightbox" at bounding box center [334, 157] width 669 height 314
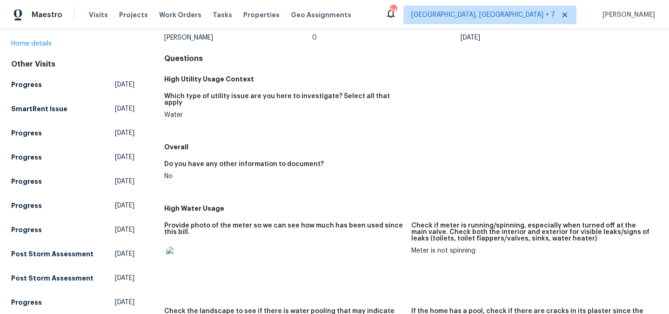
scroll to position [0, 0]
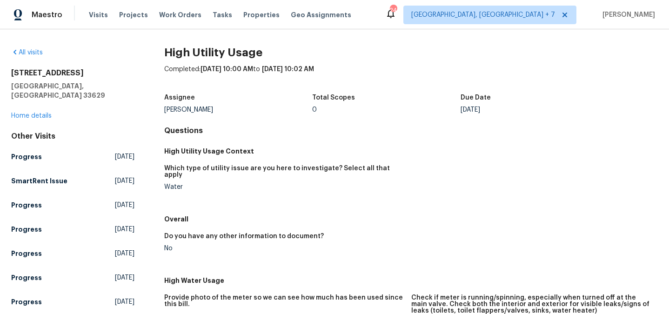
click at [39, 103] on div "[STREET_ADDRESS] Home details" at bounding box center [72, 94] width 123 height 52
click at [39, 113] on link "Home details" at bounding box center [31, 116] width 40 height 7
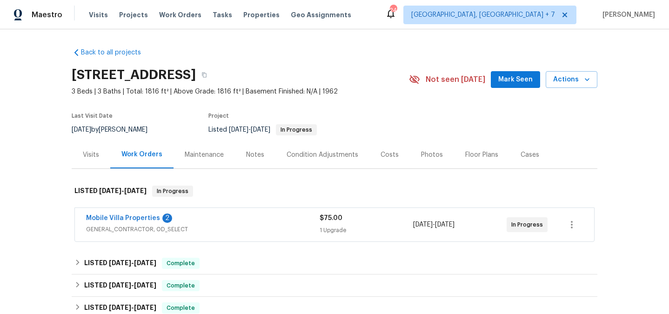
scroll to position [82, 0]
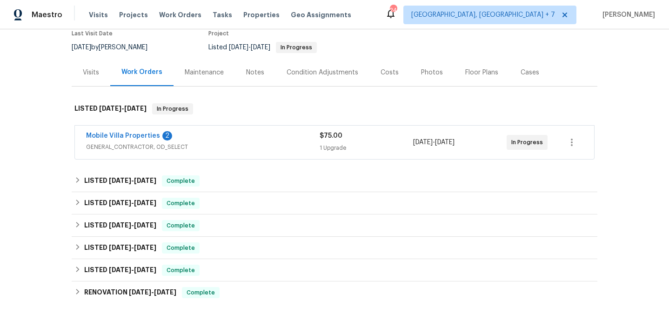
click at [88, 72] on div "Visits" at bounding box center [91, 72] width 16 height 9
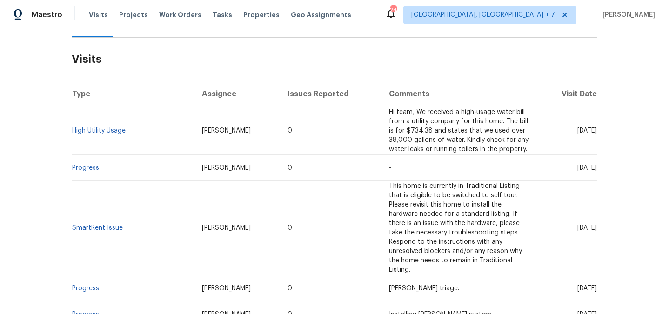
scroll to position [143, 0]
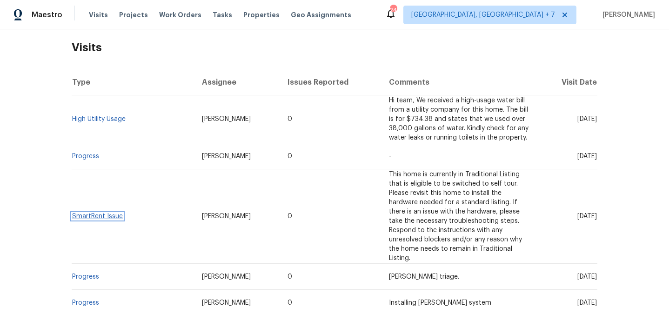
click at [114, 213] on link "SmartRent Issue" at bounding box center [97, 216] width 51 height 7
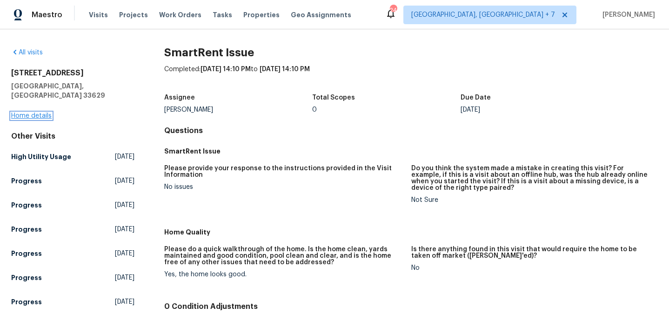
click at [37, 113] on link "Home details" at bounding box center [31, 116] width 40 height 7
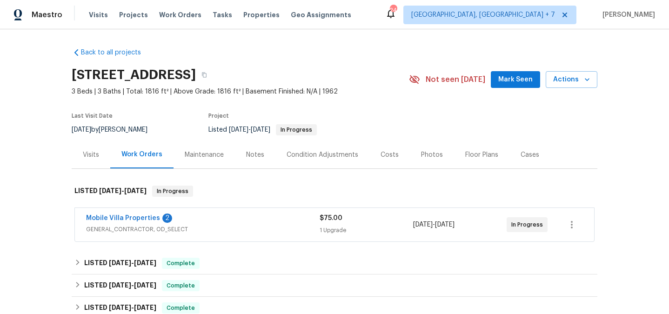
click at [94, 153] on div "Visits" at bounding box center [91, 154] width 16 height 9
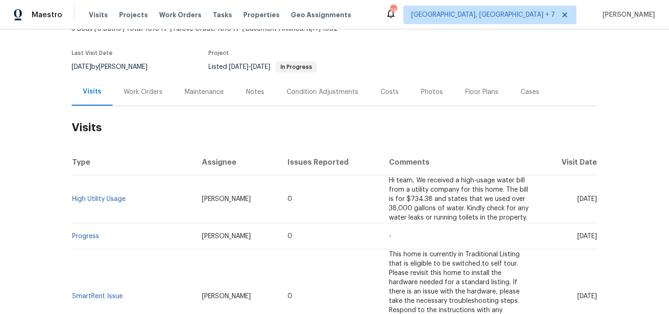
scroll to position [72, 0]
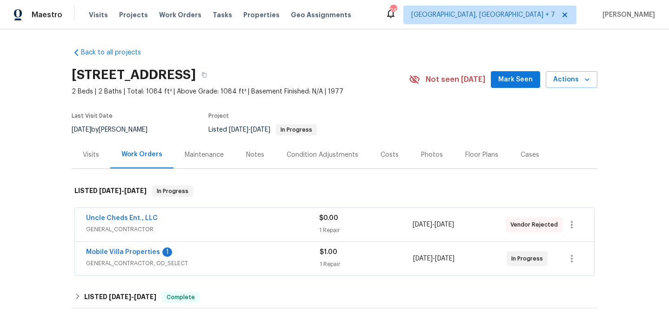
click at [83, 160] on div "Visits" at bounding box center [91, 154] width 16 height 9
